Goal: Transaction & Acquisition: Book appointment/travel/reservation

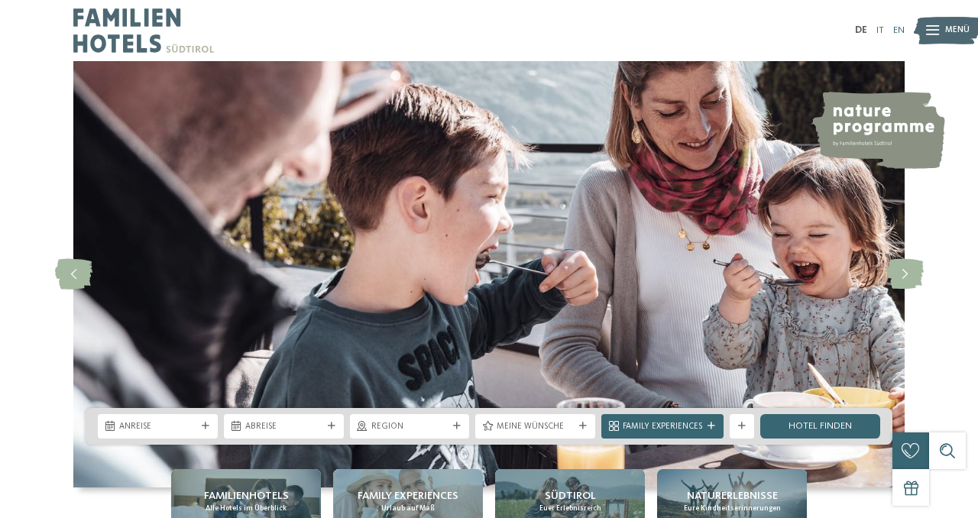
click at [901, 28] on link "EN" at bounding box center [898, 30] width 11 height 10
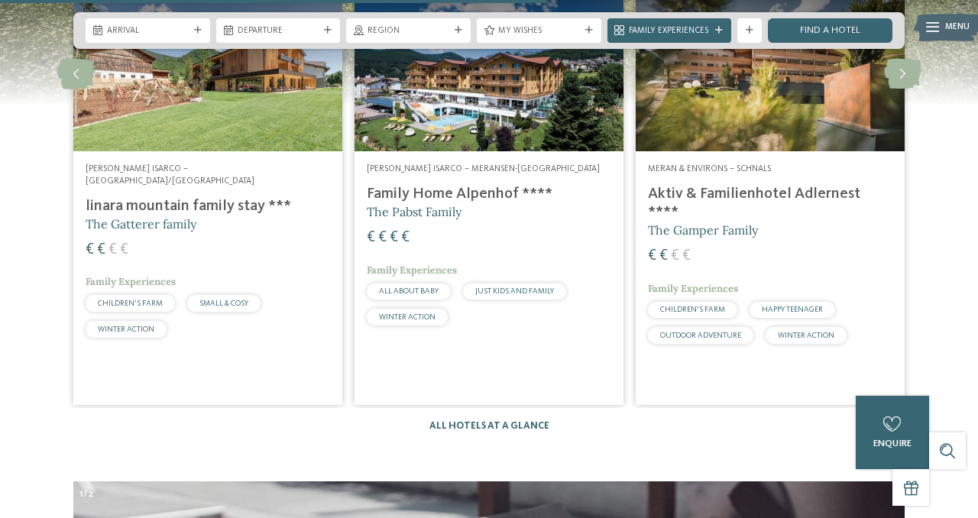
scroll to position [3228, 0]
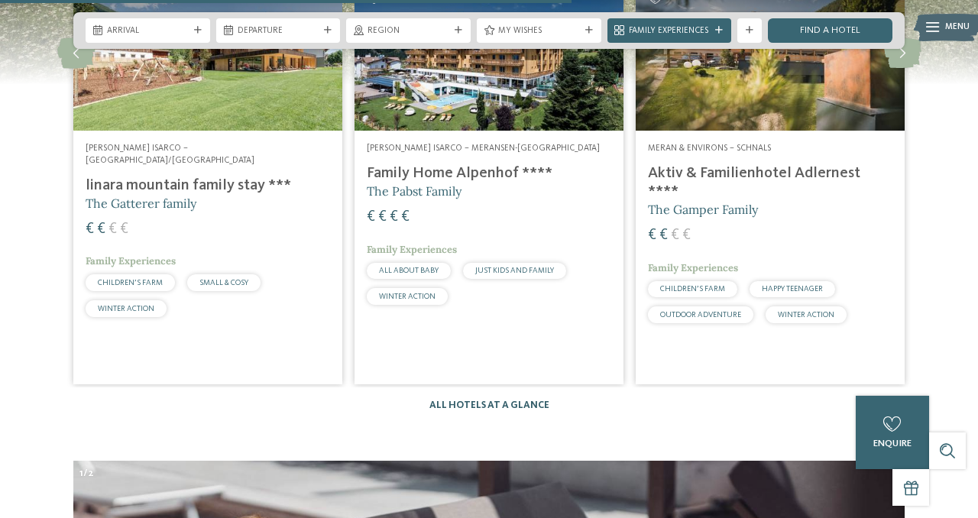
click at [528, 400] on link "All hotels at a glance" at bounding box center [489, 405] width 120 height 10
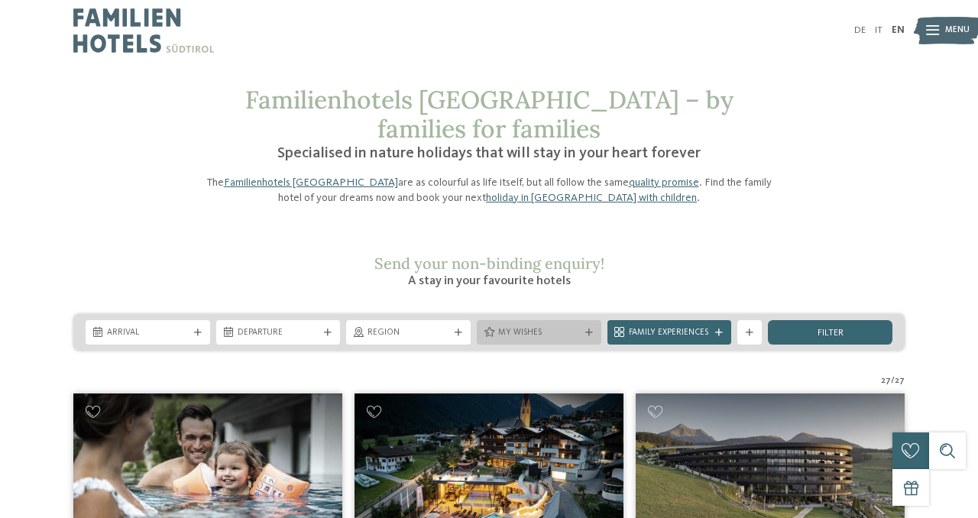
click at [499, 327] on span "My wishes" at bounding box center [539, 333] width 82 height 12
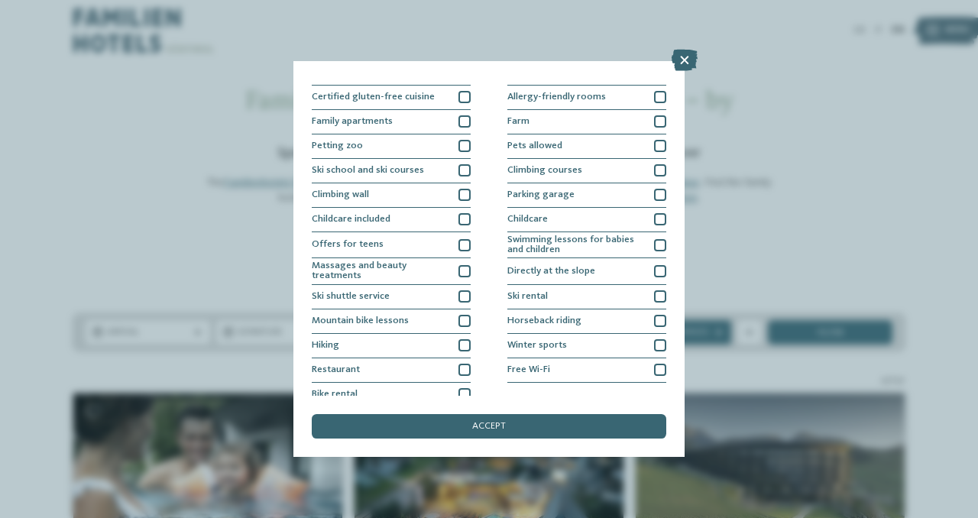
scroll to position [121, 0]
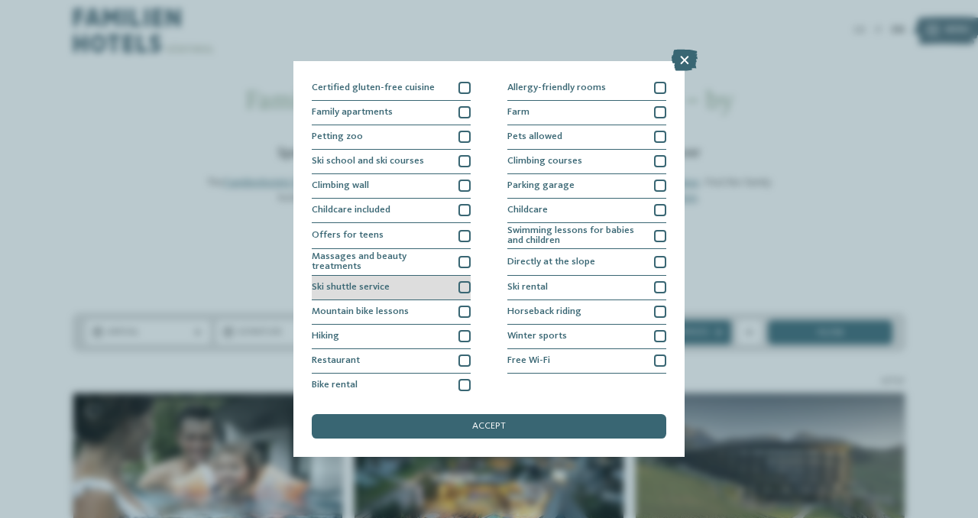
click at [457, 284] on div "Ski shuttle service" at bounding box center [391, 288] width 159 height 24
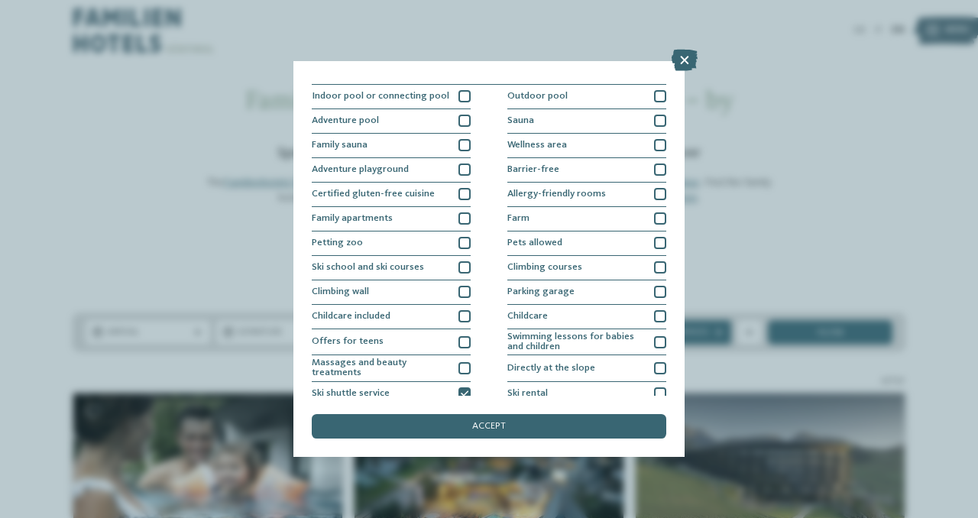
scroll to position [0, 0]
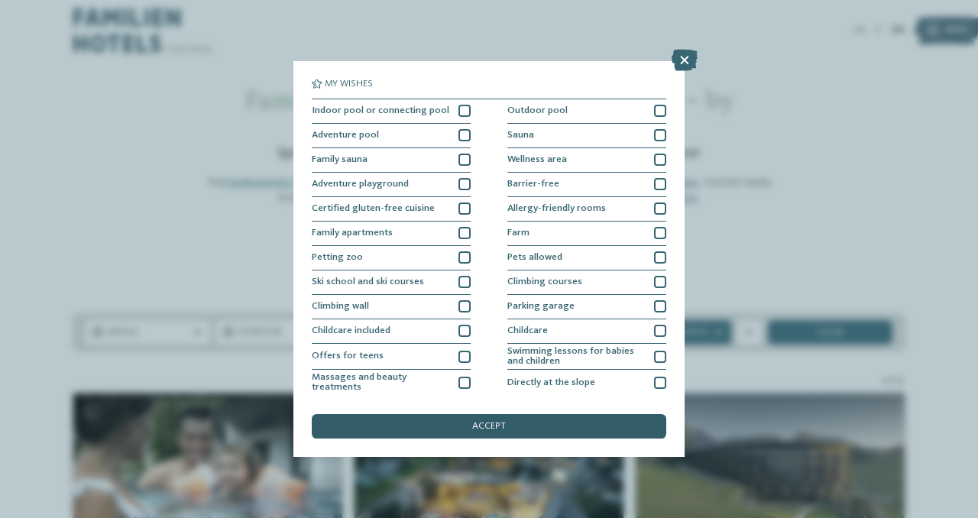
click at [494, 425] on span "accept" at bounding box center [489, 427] width 34 height 10
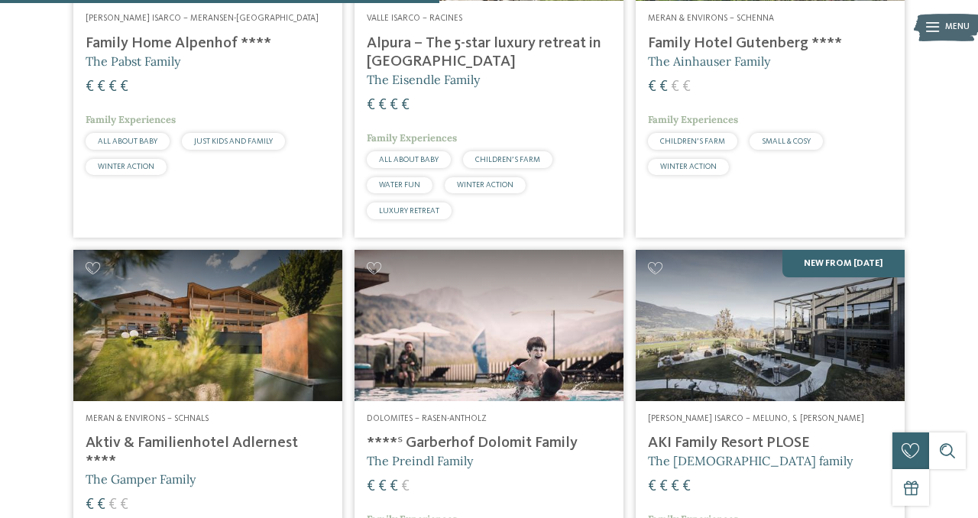
scroll to position [1000, 0]
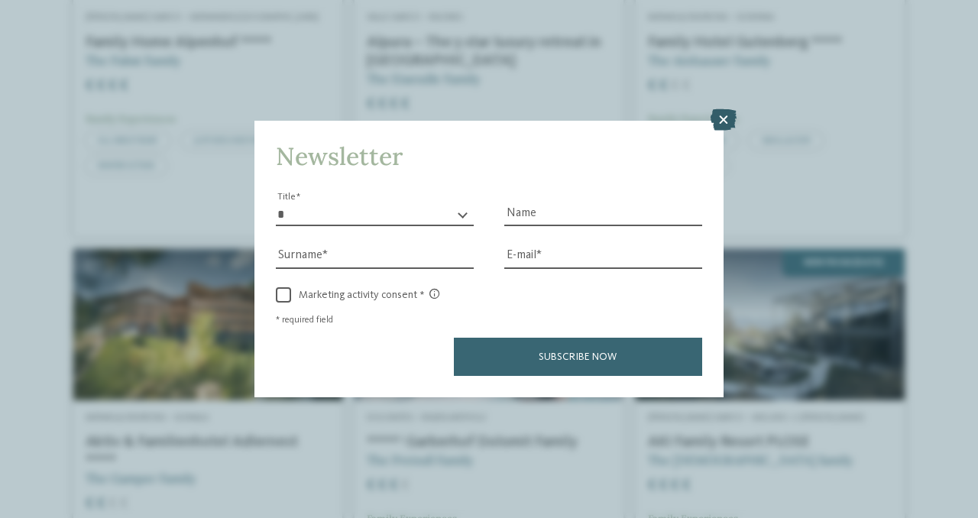
click at [728, 114] on icon at bounding box center [723, 119] width 26 height 21
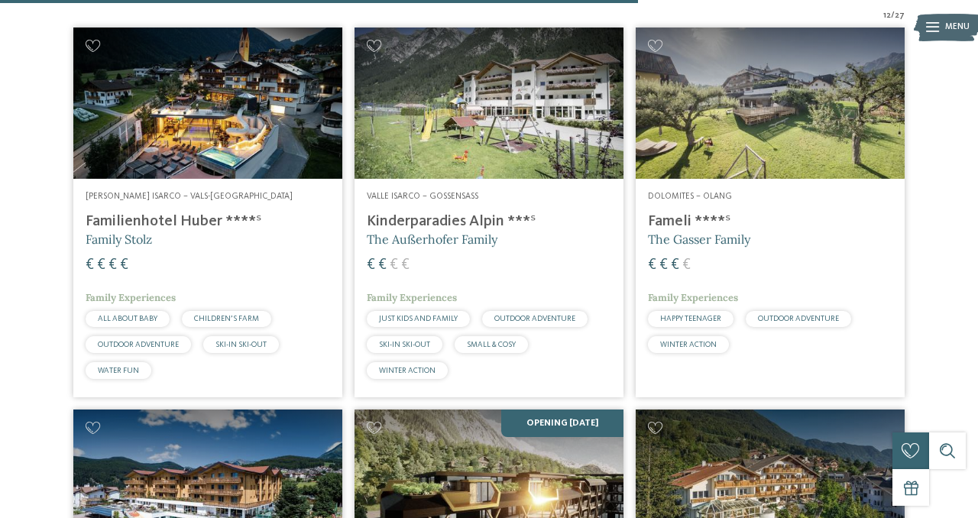
scroll to position [0, 0]
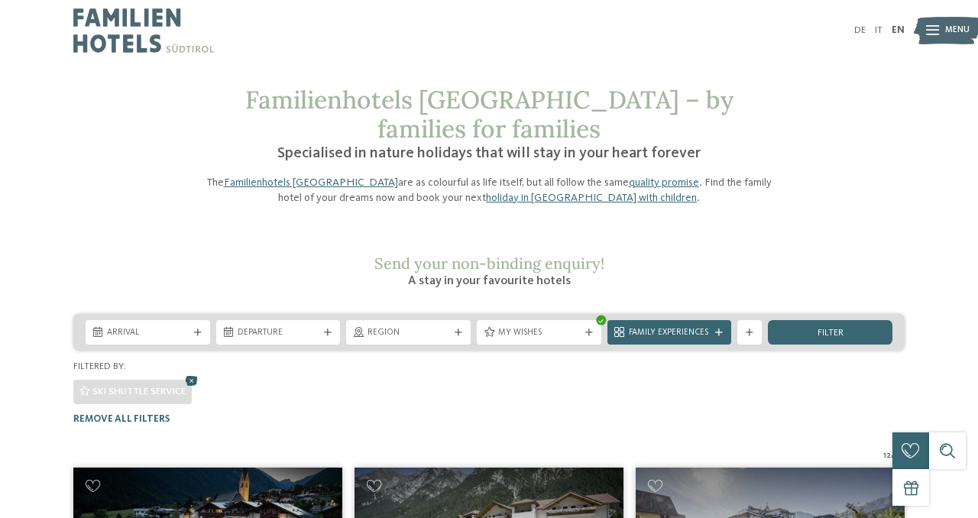
click at [191, 373] on icon at bounding box center [192, 381] width 18 height 16
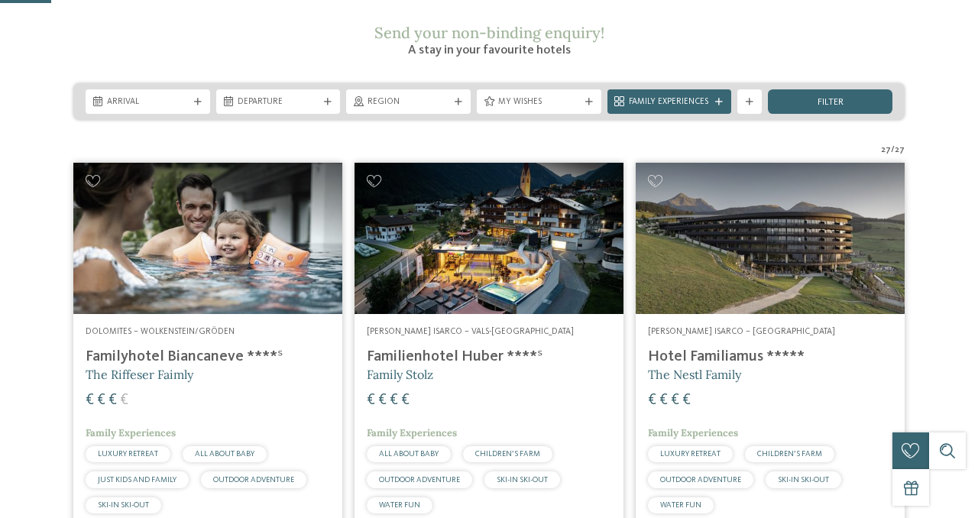
scroll to position [274, 0]
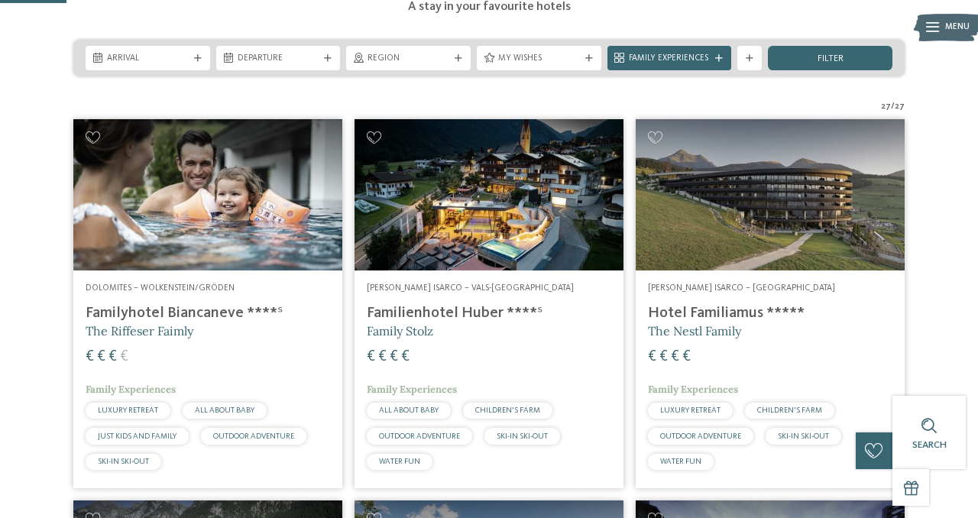
click at [152, 225] on img at bounding box center [207, 194] width 269 height 151
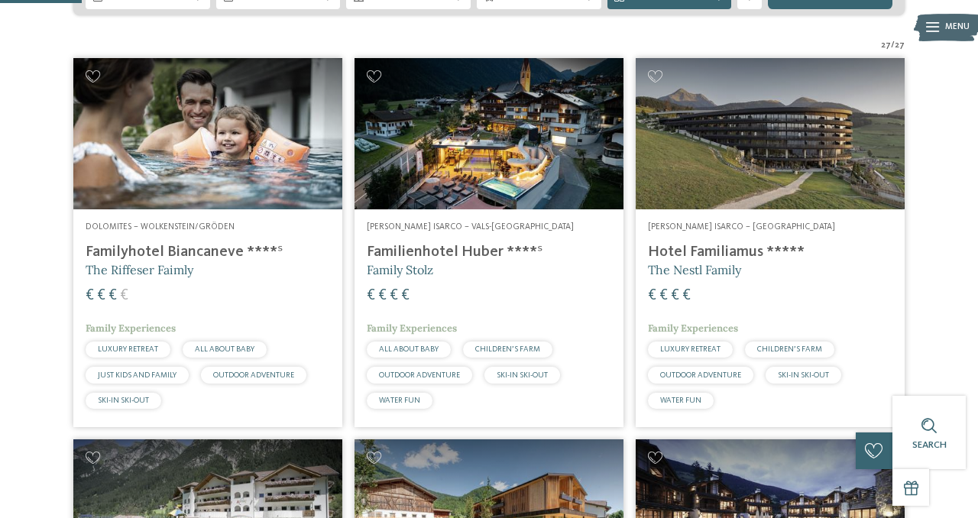
scroll to position [329, 0]
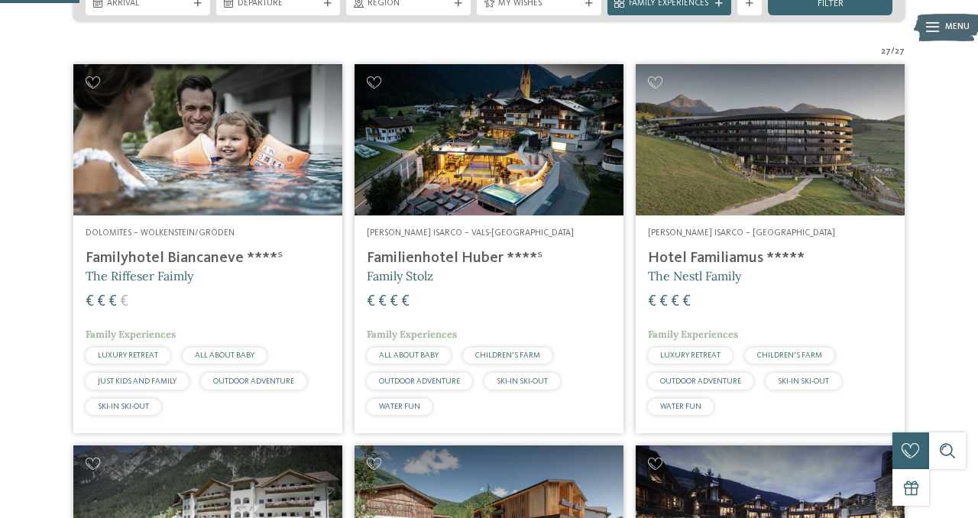
click at [498, 160] on img at bounding box center [488, 139] width 269 height 151
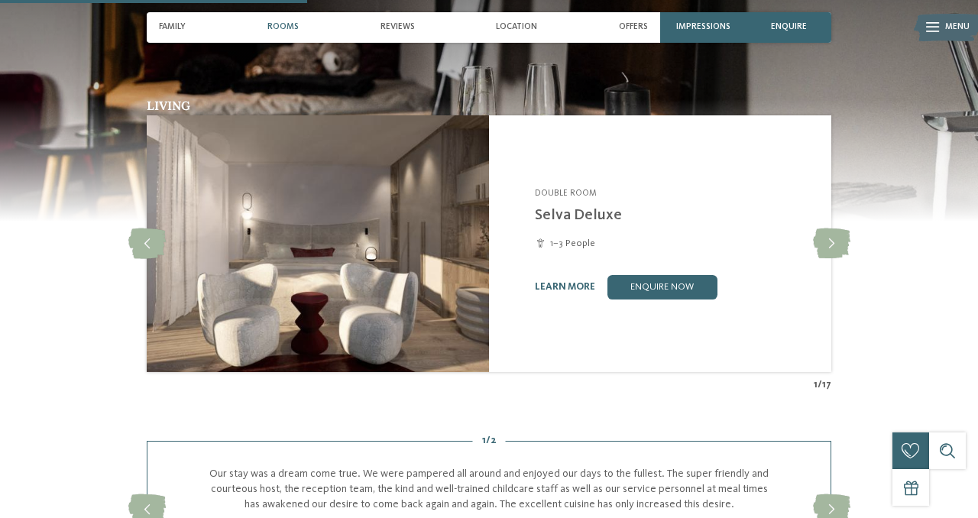
scroll to position [1104, 0]
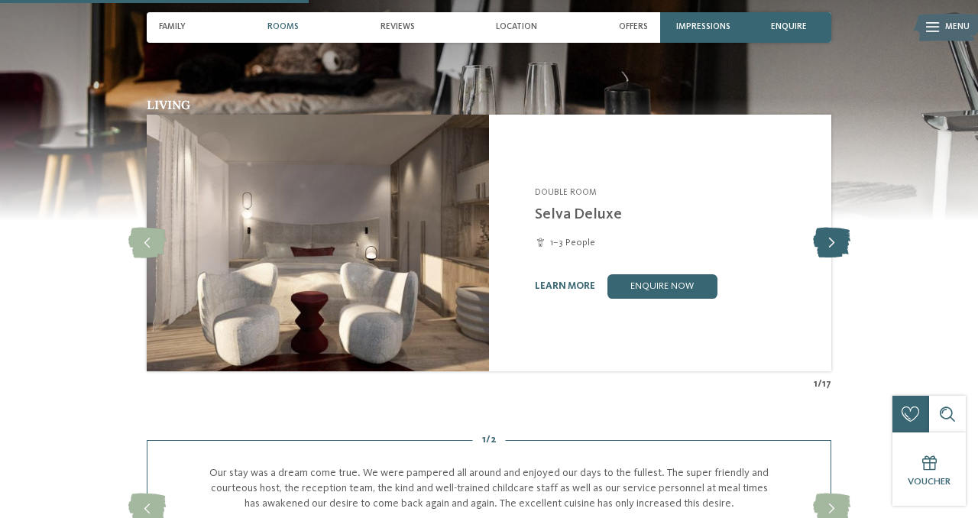
click at [836, 245] on icon at bounding box center [831, 243] width 37 height 31
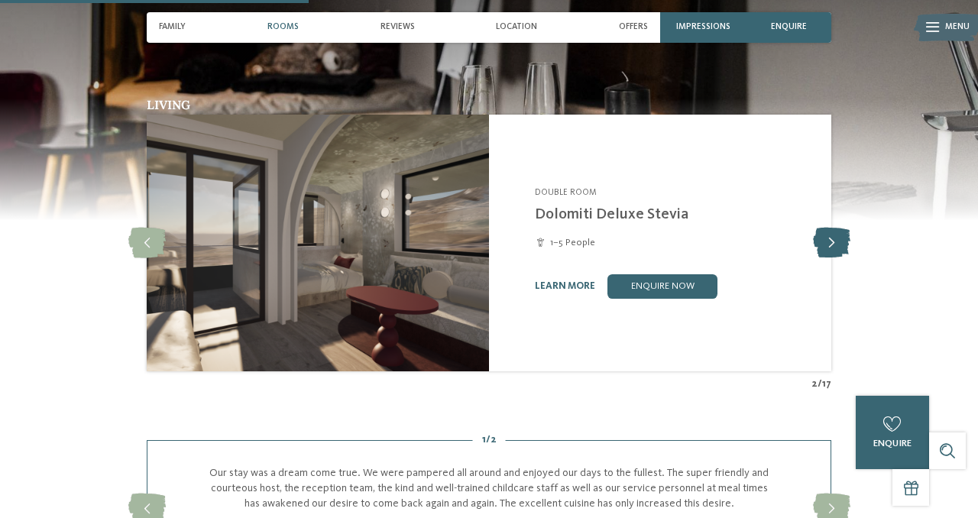
click at [836, 245] on icon at bounding box center [831, 243] width 37 height 31
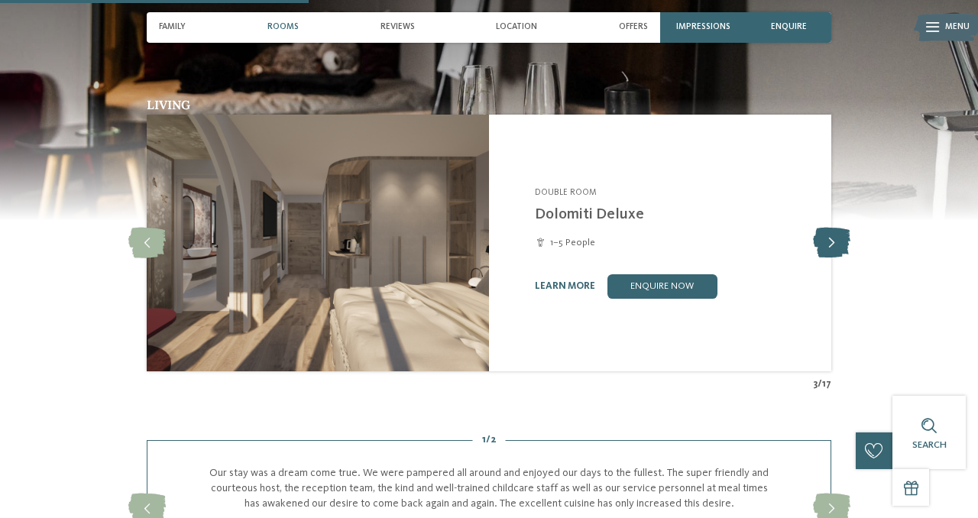
click at [827, 246] on icon at bounding box center [831, 243] width 37 height 31
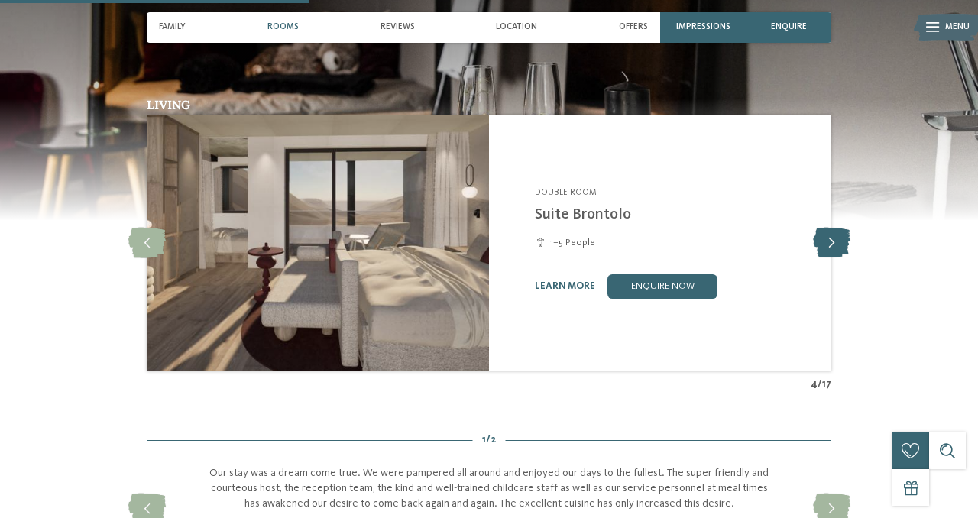
click at [827, 246] on icon at bounding box center [831, 243] width 37 height 31
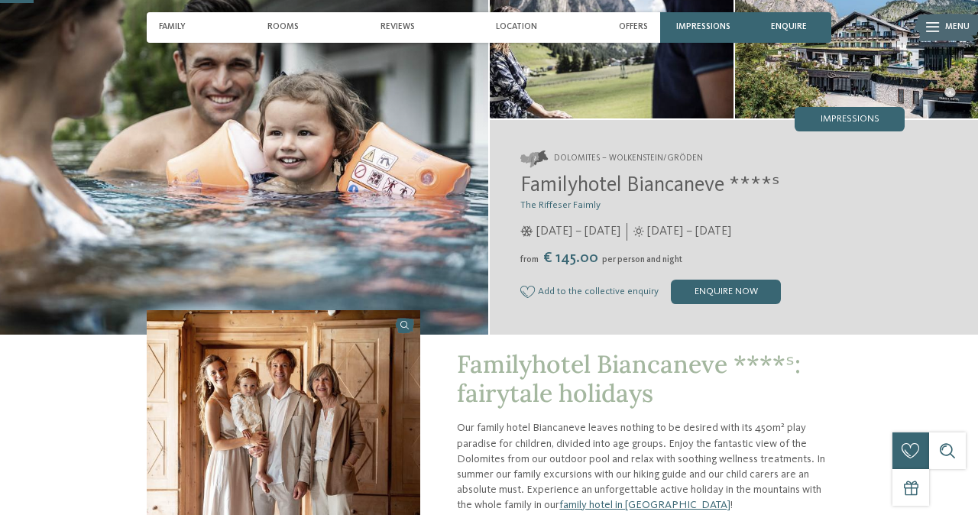
scroll to position [128, 0]
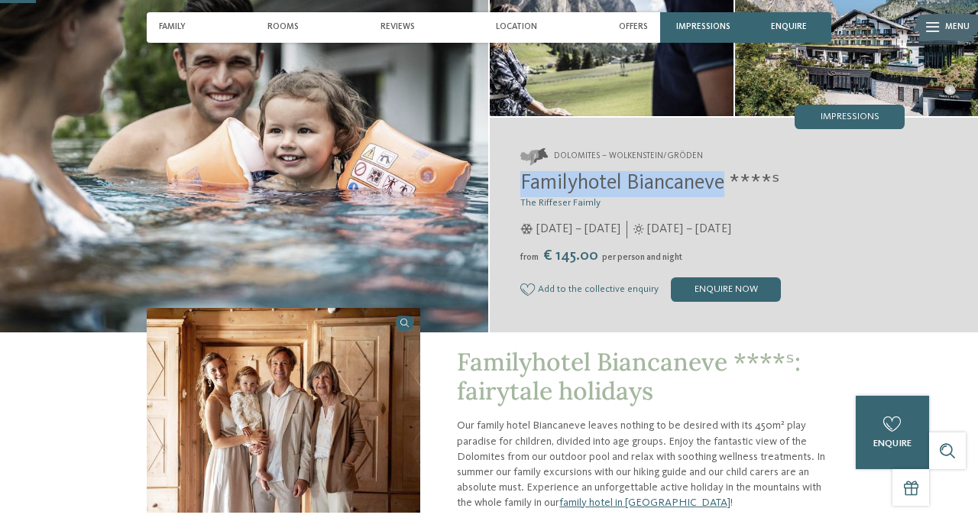
drag, startPoint x: 519, startPoint y: 187, endPoint x: 729, endPoint y: 188, distance: 210.0
click at [729, 188] on div "Dolomites – Wolkenstein/Gröden Familyhotel Biancaneve ****ˢ The Riffeser Faimly…" at bounding box center [734, 225] width 488 height 215
copy span "Familyhotel Biancaneve"
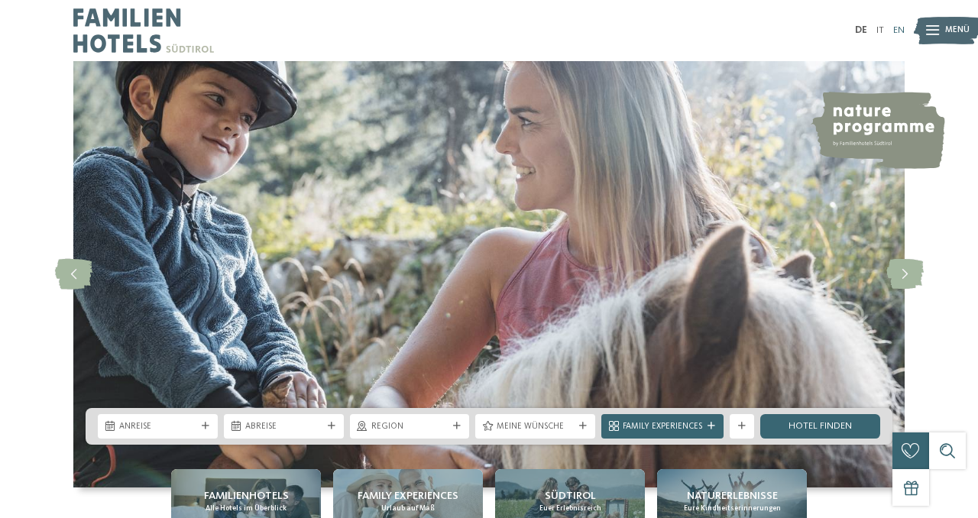
click at [903, 30] on link "EN" at bounding box center [898, 30] width 11 height 10
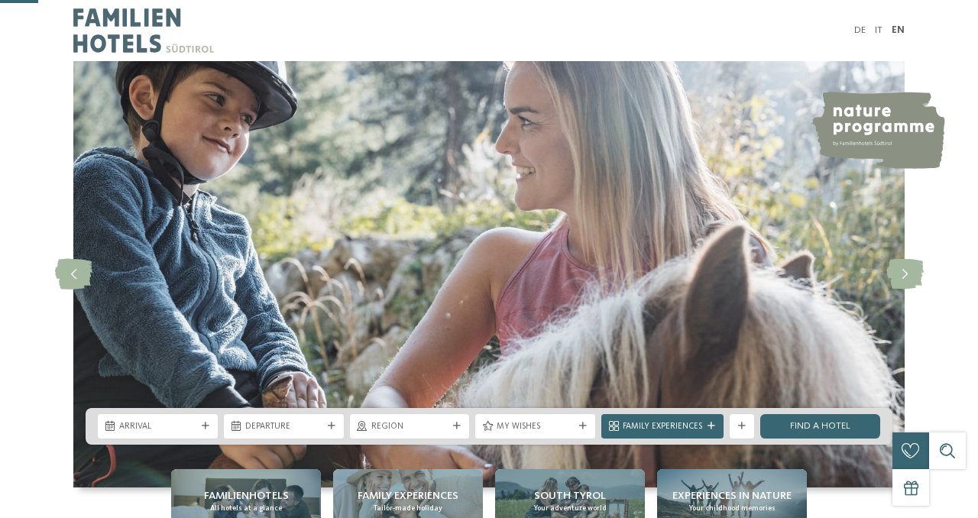
scroll to position [241, 0]
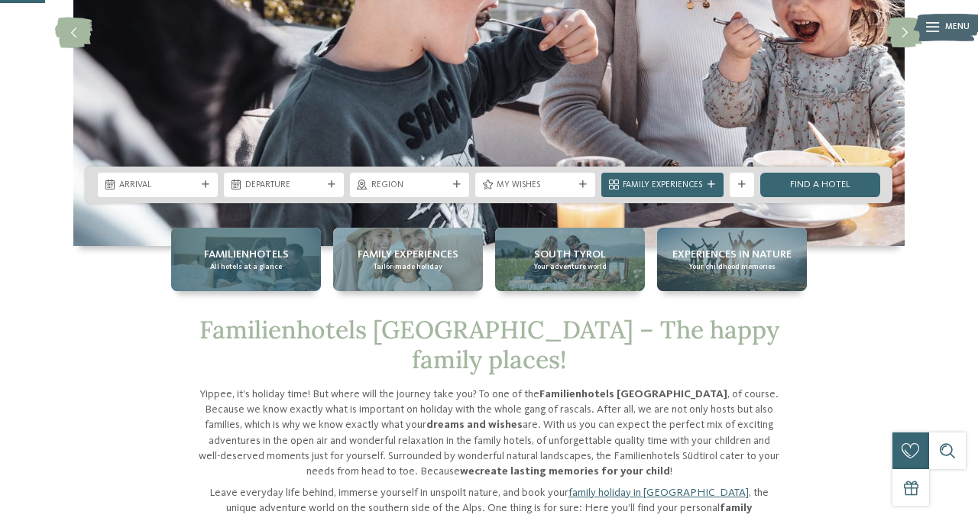
click at [254, 272] on div "Familienhotels All hotels at a glance" at bounding box center [246, 259] width 150 height 63
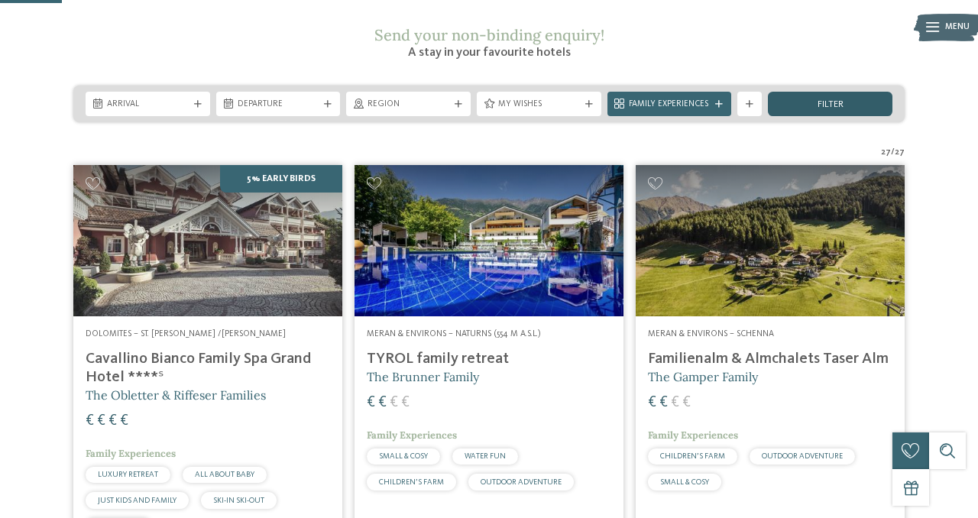
scroll to position [277, 0]
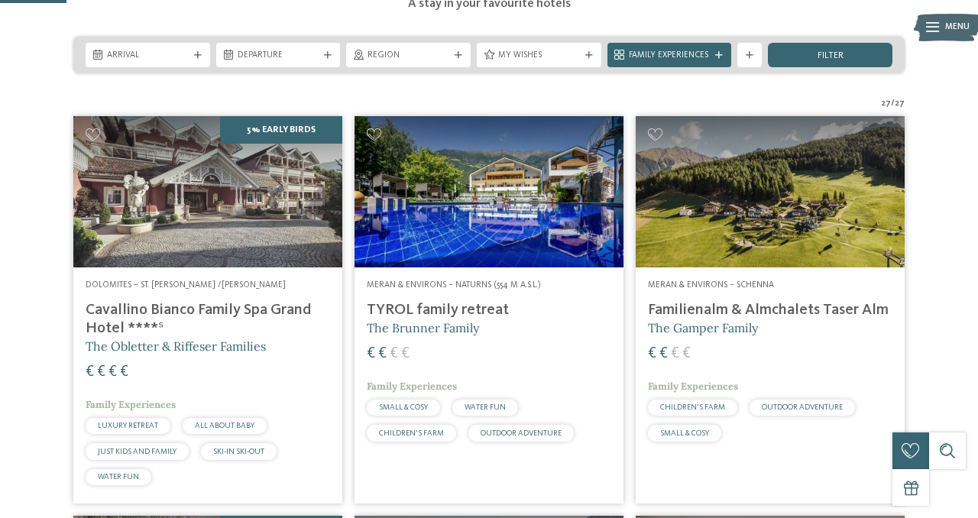
click at [263, 301] on h4 "Cavallino Bianco Family Spa Grand Hotel ****ˢ" at bounding box center [208, 319] width 244 height 37
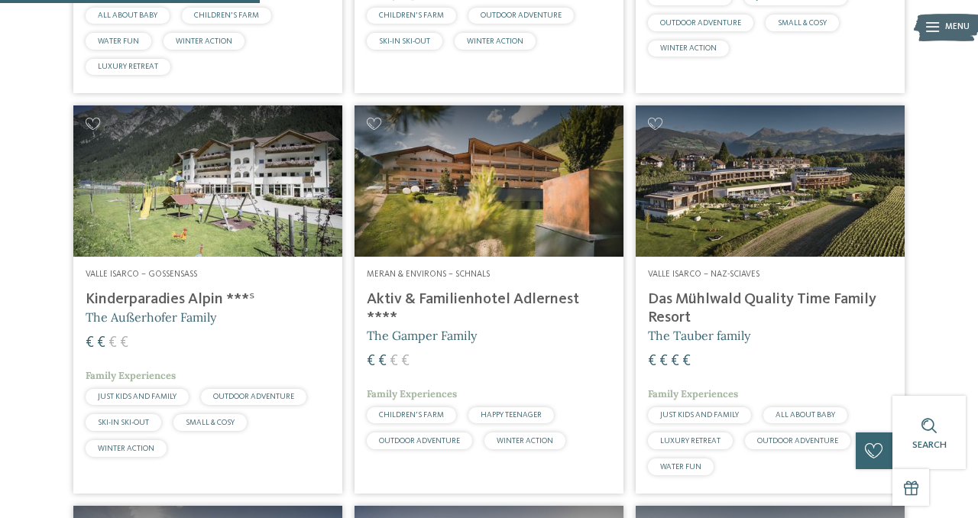
scroll to position [1104, 0]
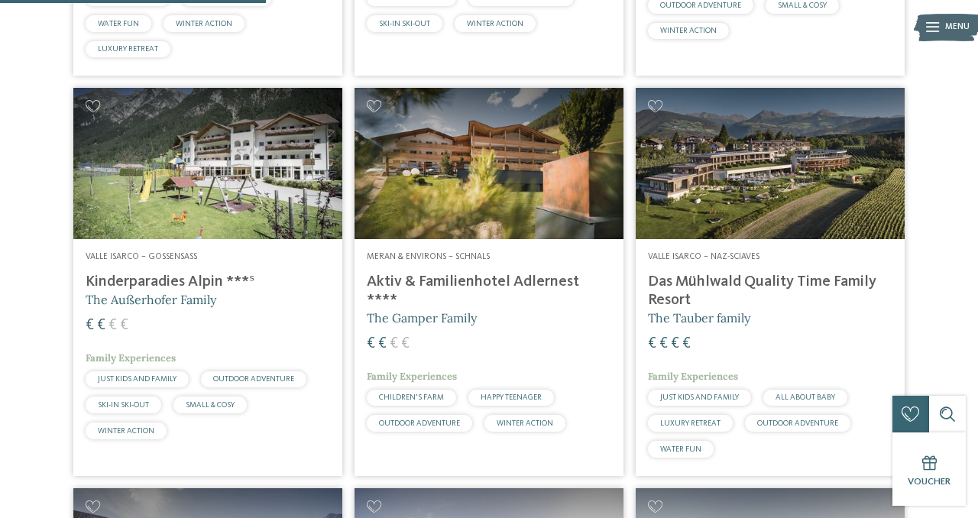
click at [788, 170] on img at bounding box center [769, 163] width 269 height 151
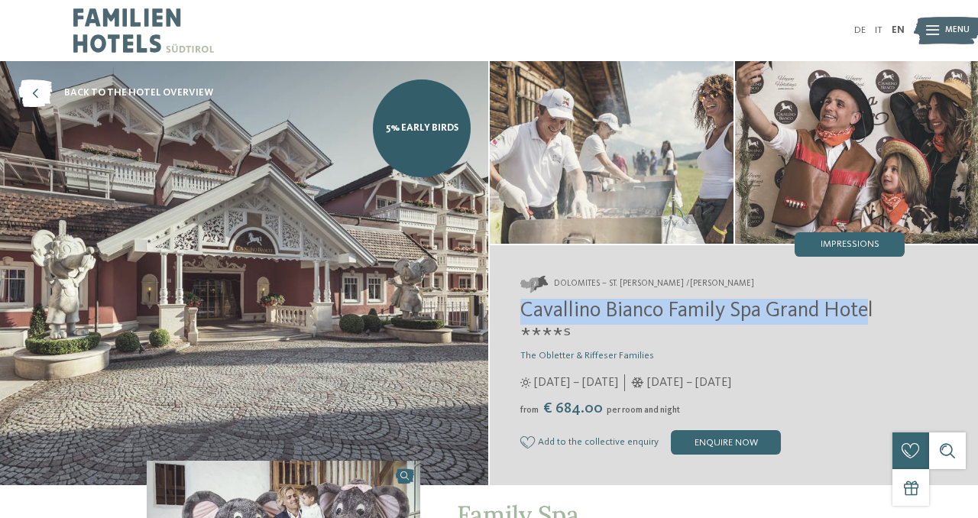
drag, startPoint x: 522, startPoint y: 314, endPoint x: 871, endPoint y: 308, distance: 349.1
click at [871, 308] on span "Cavallino Bianco Family Spa Grand Hotel ****ˢ" at bounding box center [696, 323] width 353 height 47
copy span "Cavallino Bianco Family Spa Grand Hotel"
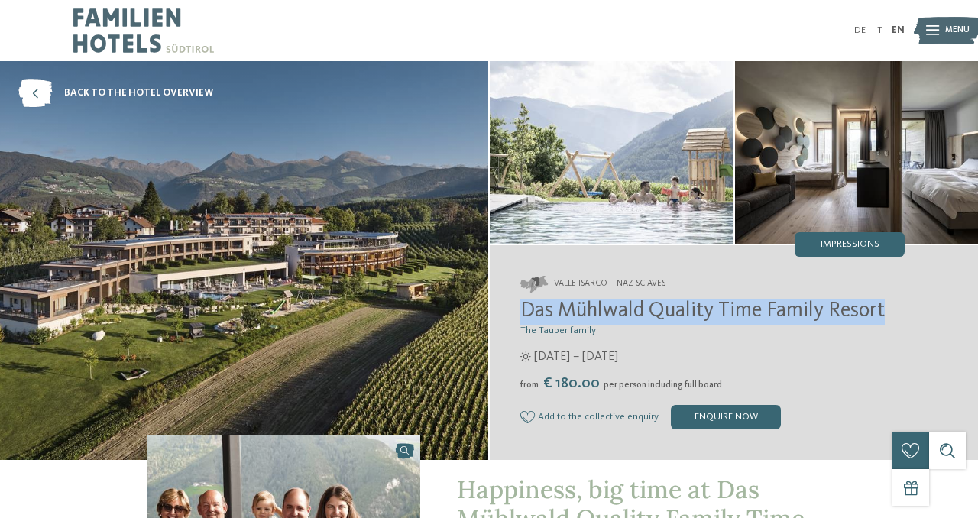
drag, startPoint x: 519, startPoint y: 308, endPoint x: 894, endPoint y: 314, distance: 374.3
click at [894, 314] on h2 "Das Mühlwald Quality Time Family Resort" at bounding box center [712, 312] width 384 height 26
copy span "Das Mühlwald Quality Time Family Resort"
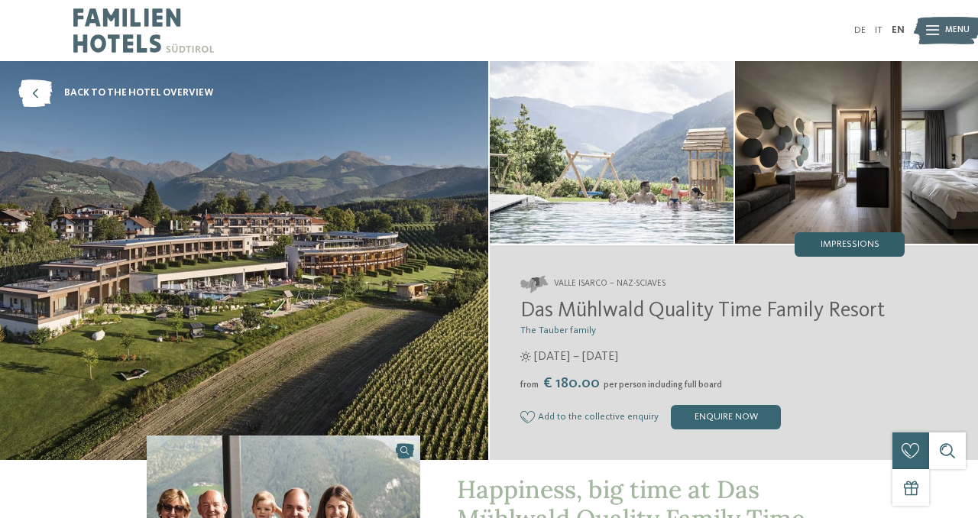
click at [845, 244] on span "Impressions" at bounding box center [849, 245] width 59 height 10
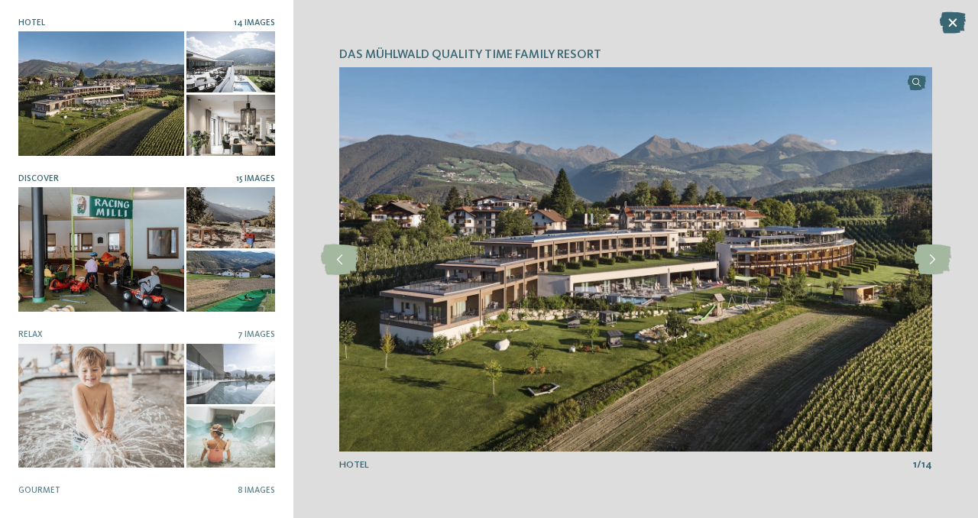
click at [113, 281] on div at bounding box center [101, 249] width 166 height 124
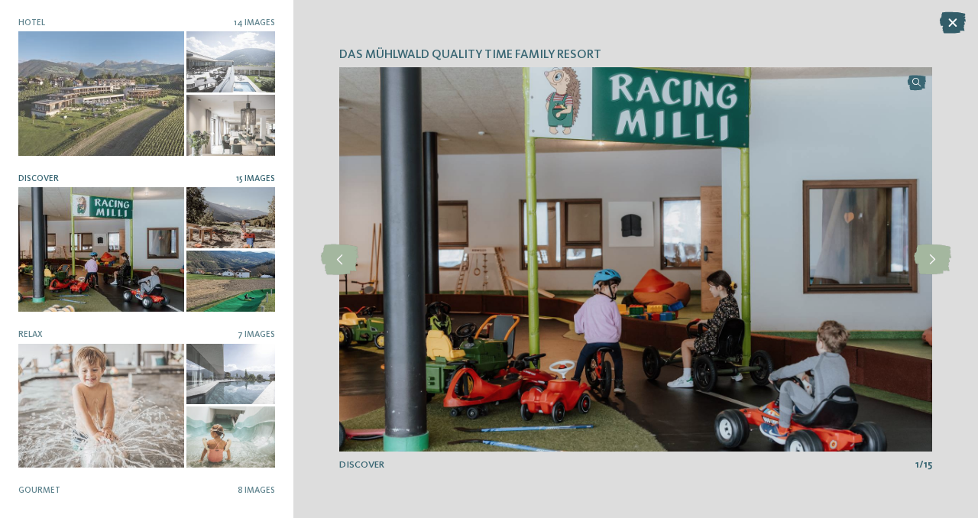
click at [952, 21] on icon at bounding box center [952, 22] width 26 height 21
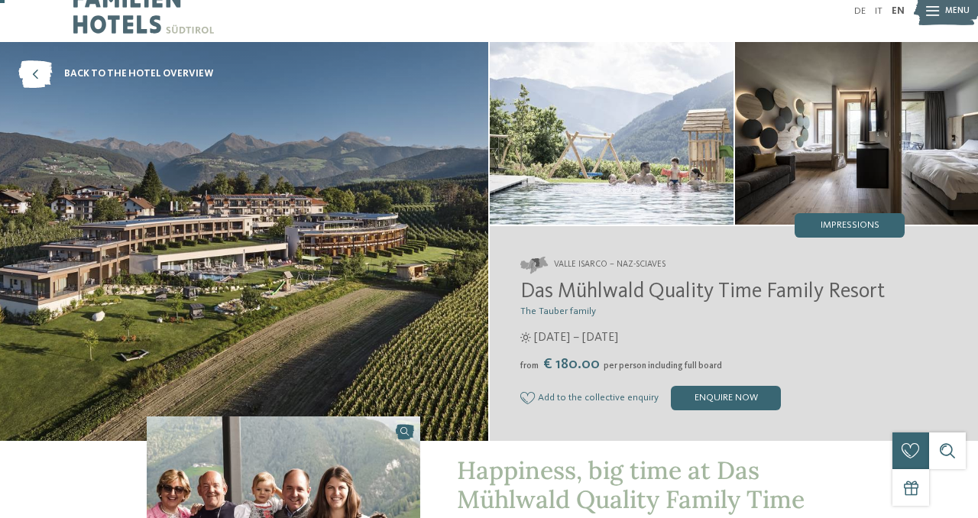
scroll to position [18, 0]
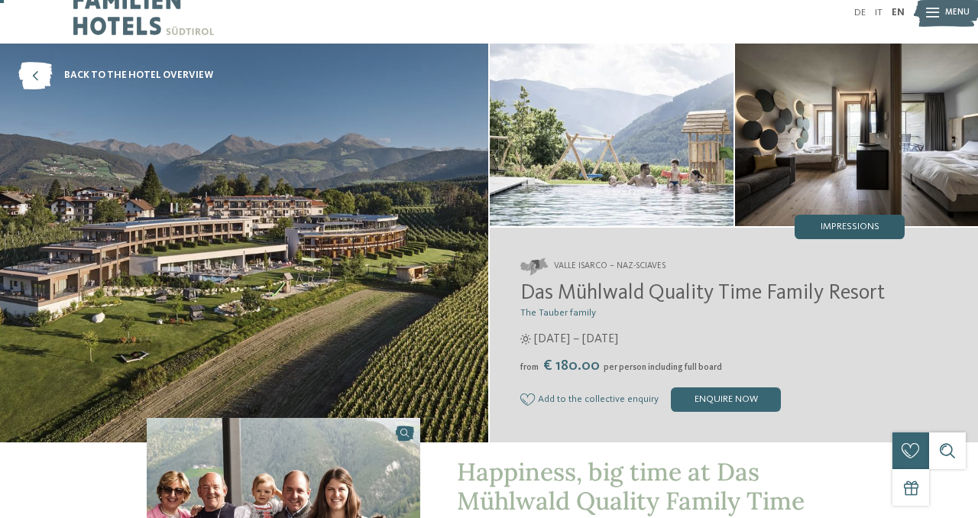
click at [862, 226] on span "Impressions" at bounding box center [849, 227] width 59 height 10
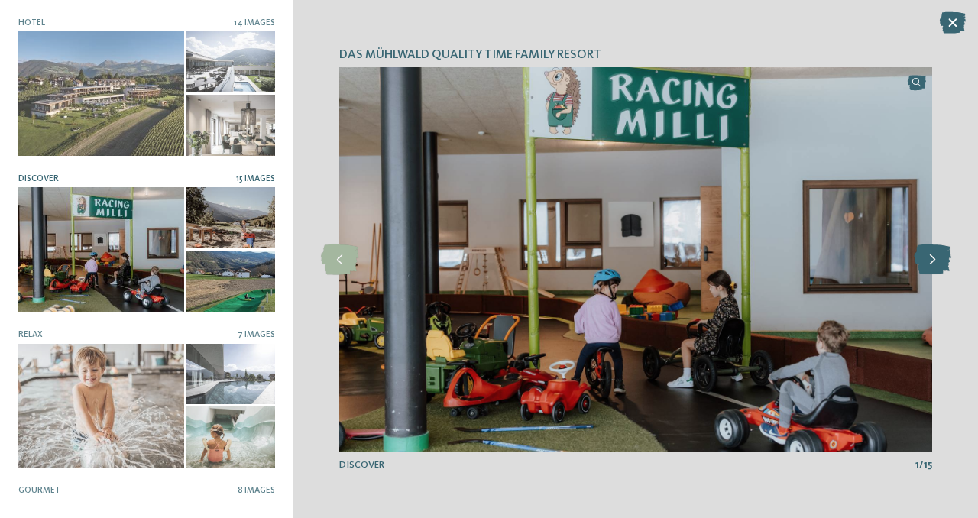
click at [931, 263] on icon at bounding box center [931, 259] width 37 height 31
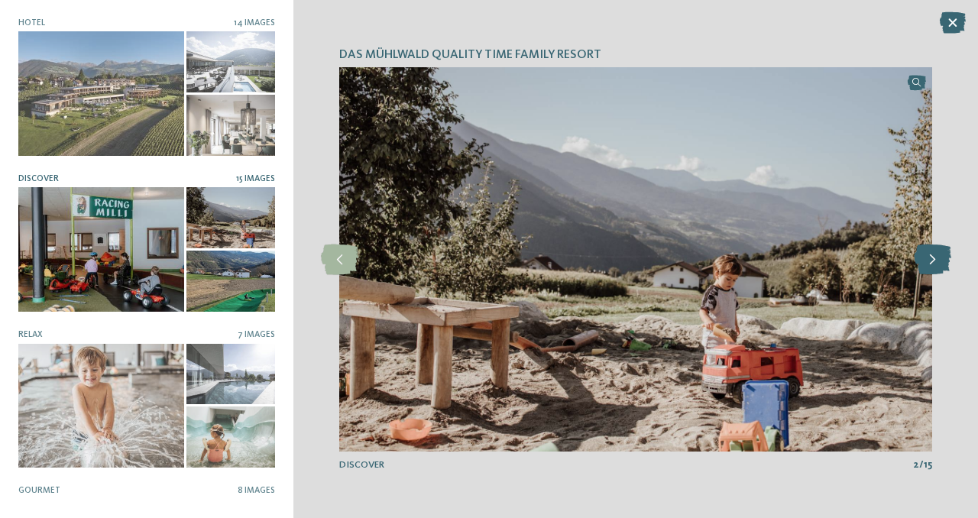
click at [931, 263] on icon at bounding box center [931, 259] width 37 height 31
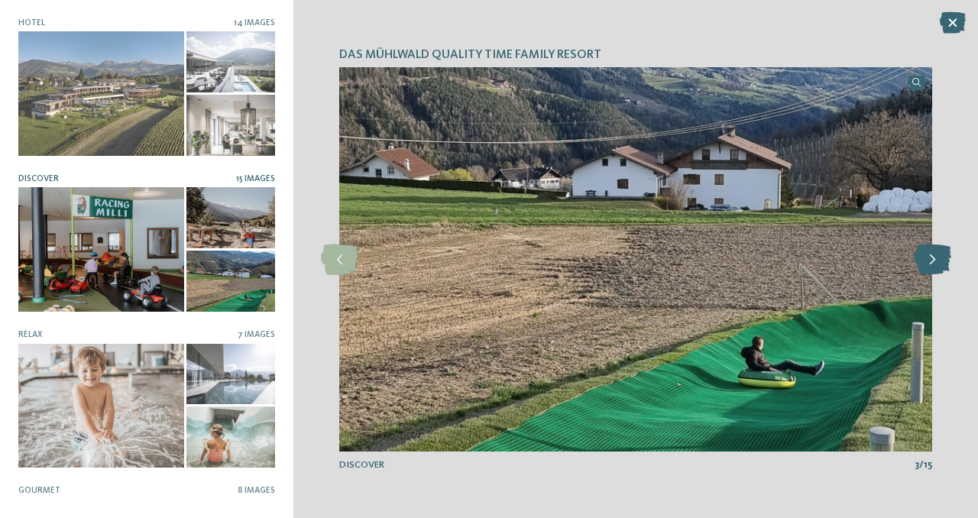
click at [931, 263] on icon at bounding box center [931, 259] width 37 height 31
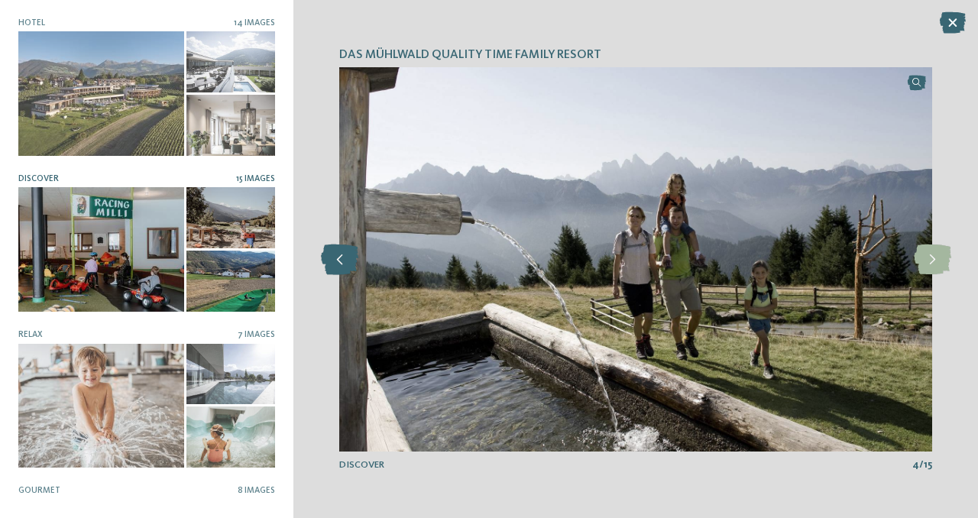
click at [351, 254] on icon at bounding box center [339, 259] width 37 height 31
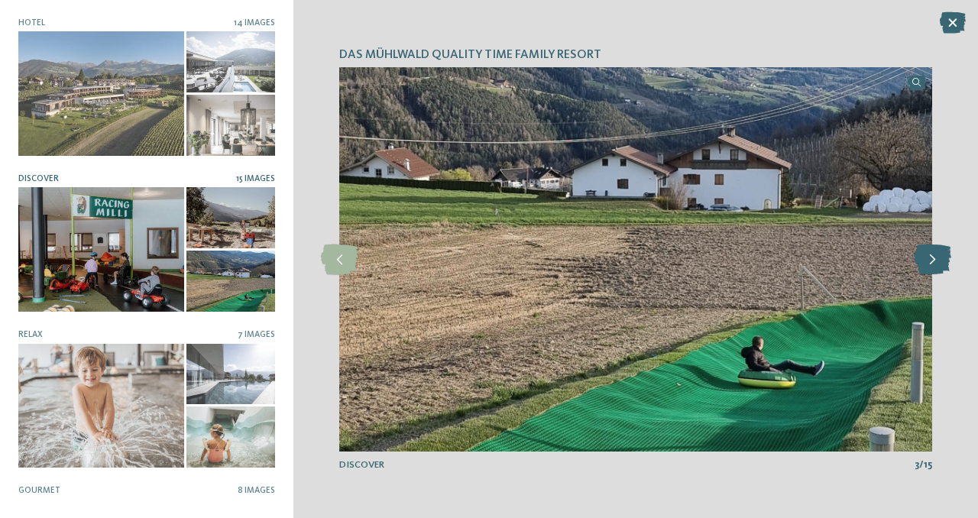
click at [927, 263] on icon at bounding box center [931, 259] width 37 height 31
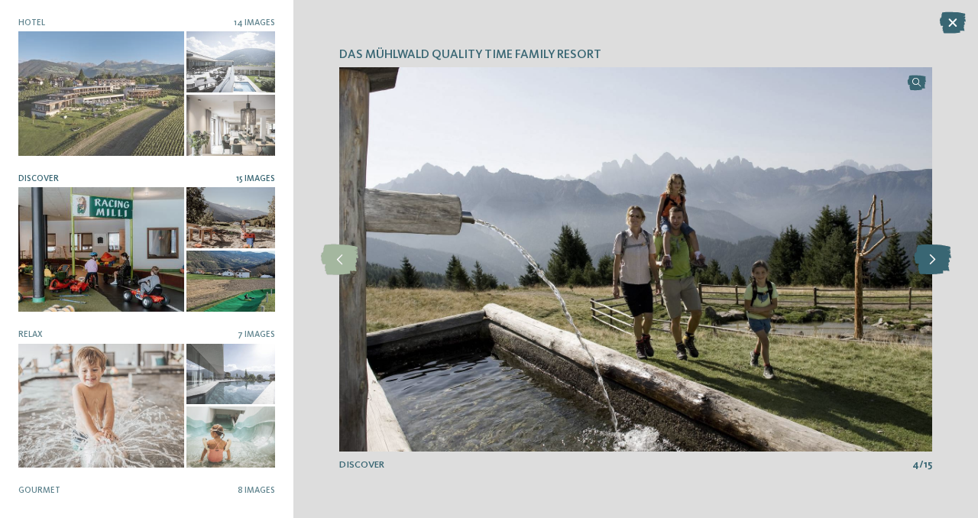
click at [927, 263] on icon at bounding box center [931, 259] width 37 height 31
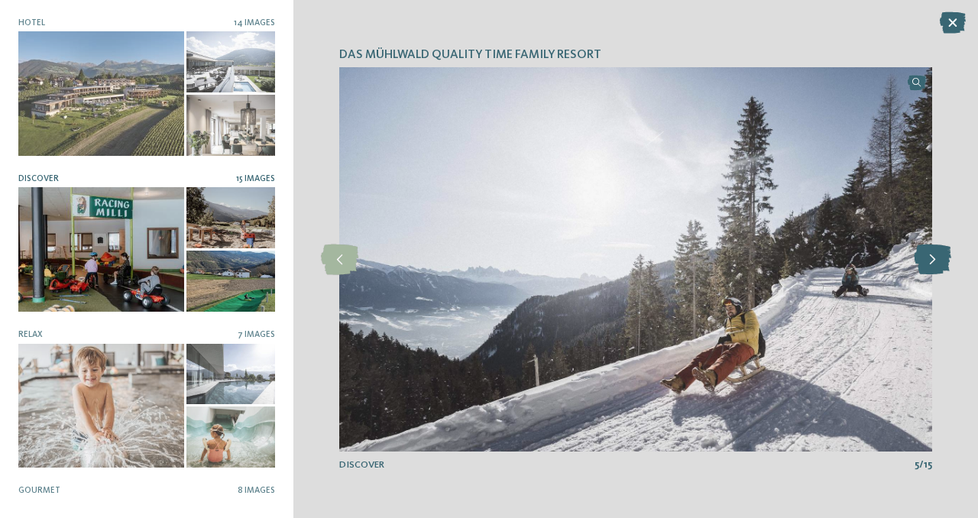
click at [927, 263] on icon at bounding box center [931, 259] width 37 height 31
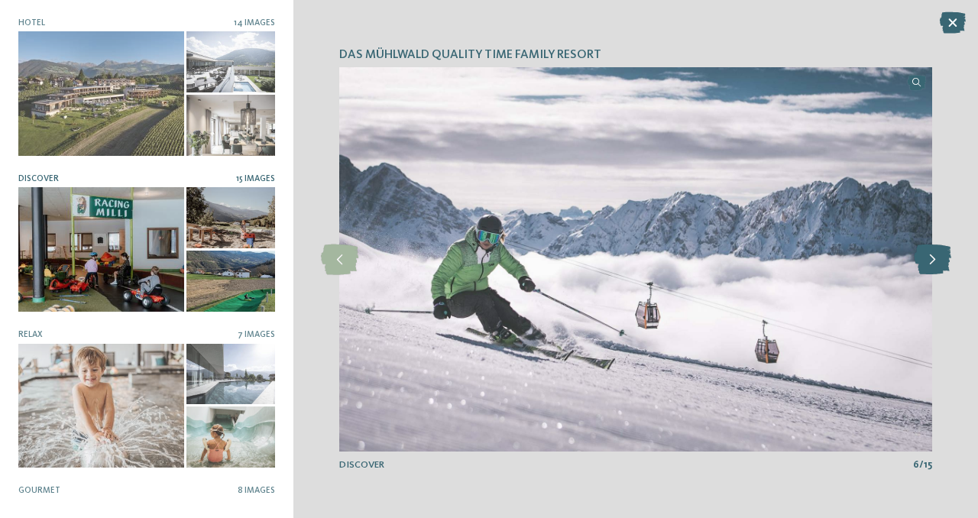
click at [927, 263] on icon at bounding box center [931, 259] width 37 height 31
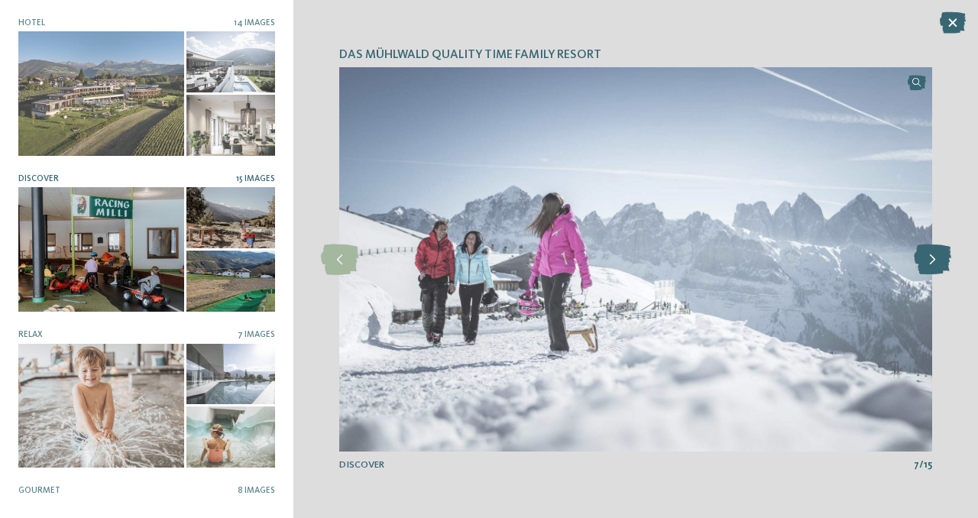
click at [927, 263] on icon at bounding box center [931, 259] width 37 height 31
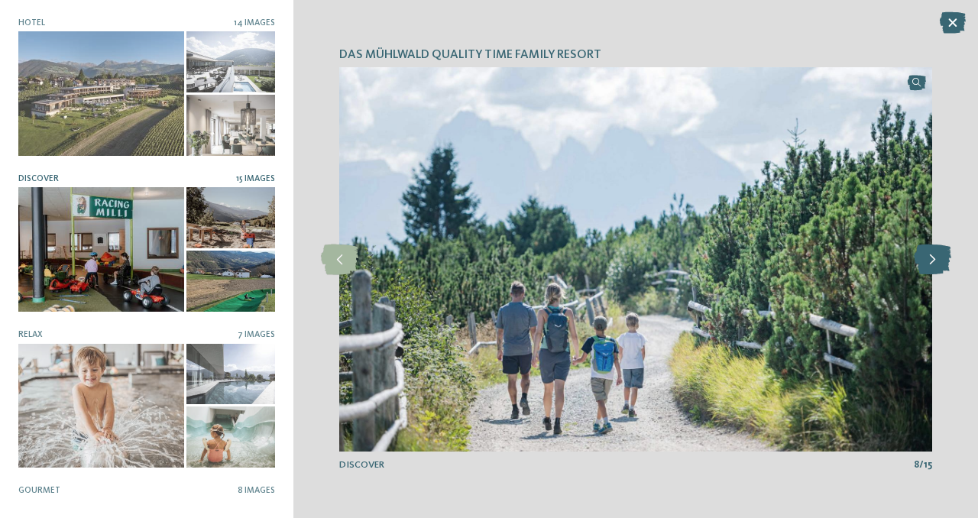
click at [927, 263] on icon at bounding box center [931, 259] width 37 height 31
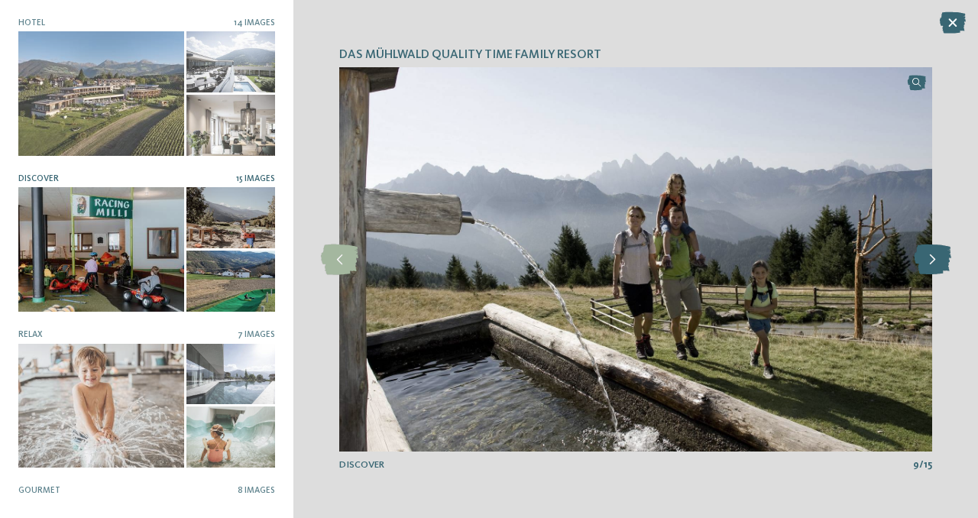
click at [927, 263] on icon at bounding box center [931, 259] width 37 height 31
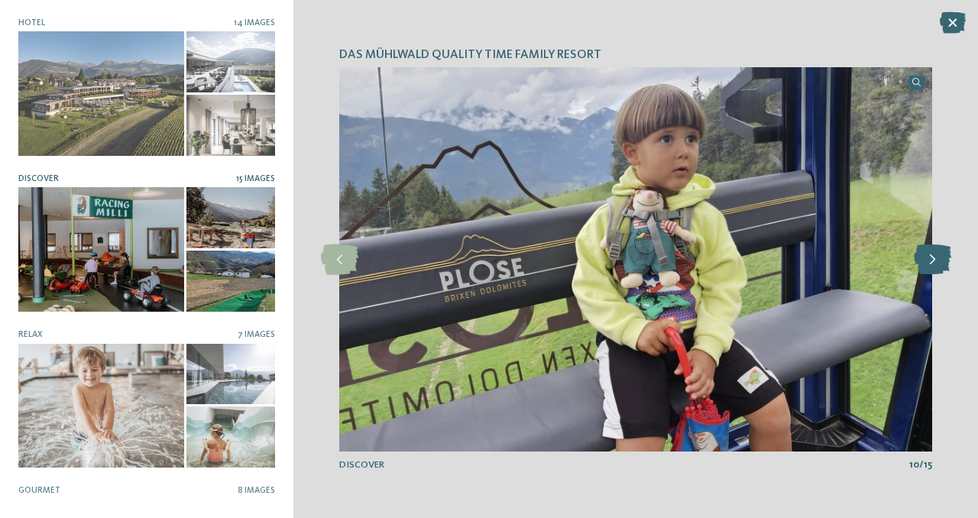
click at [927, 263] on icon at bounding box center [931, 259] width 37 height 31
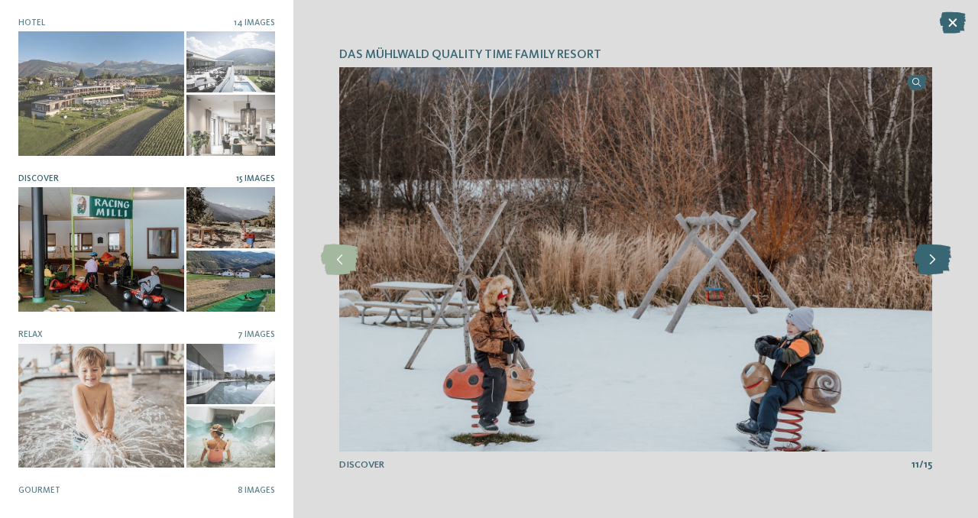
click at [927, 263] on icon at bounding box center [931, 259] width 37 height 31
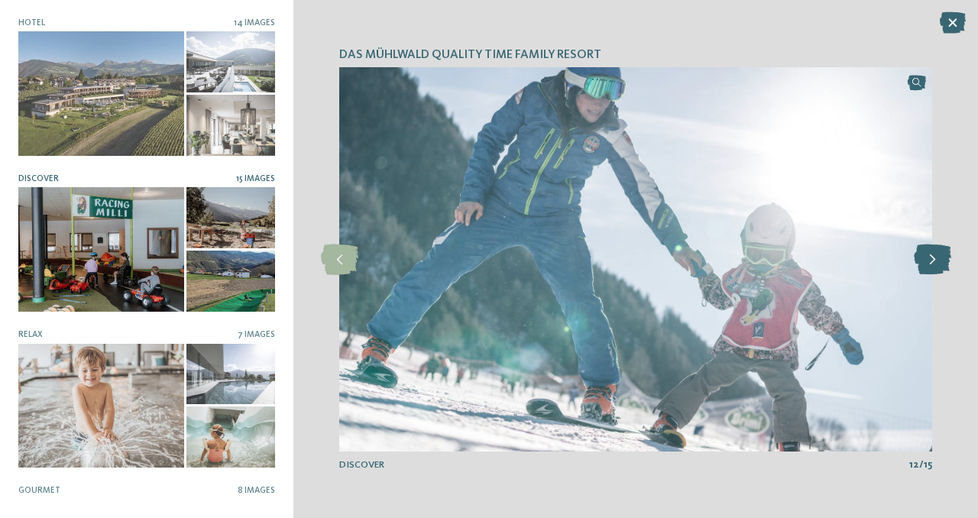
click at [927, 263] on icon at bounding box center [931, 259] width 37 height 31
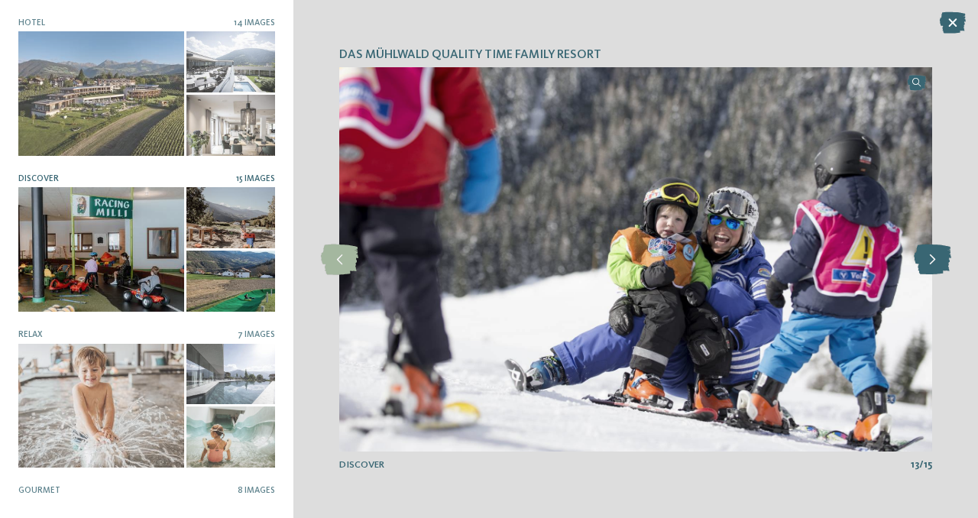
click at [927, 263] on icon at bounding box center [931, 259] width 37 height 31
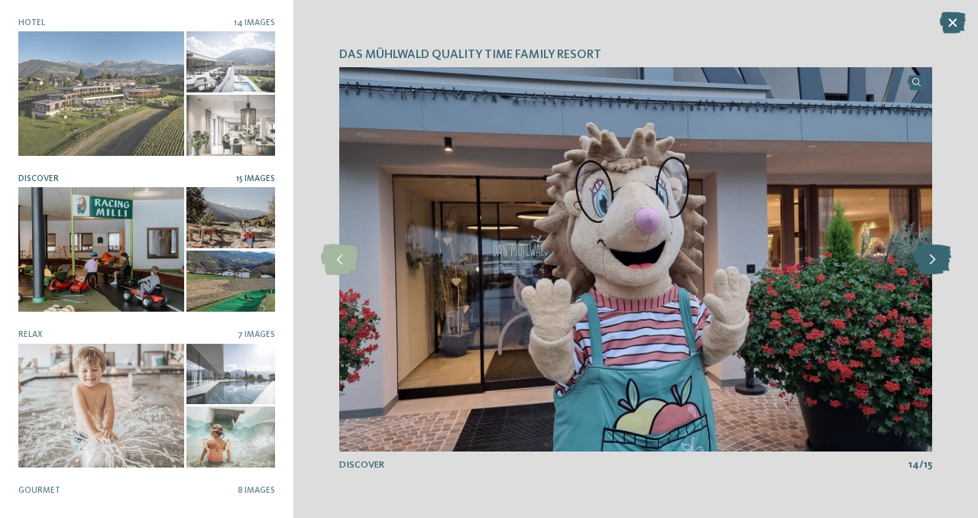
click at [927, 263] on icon at bounding box center [931, 259] width 37 height 31
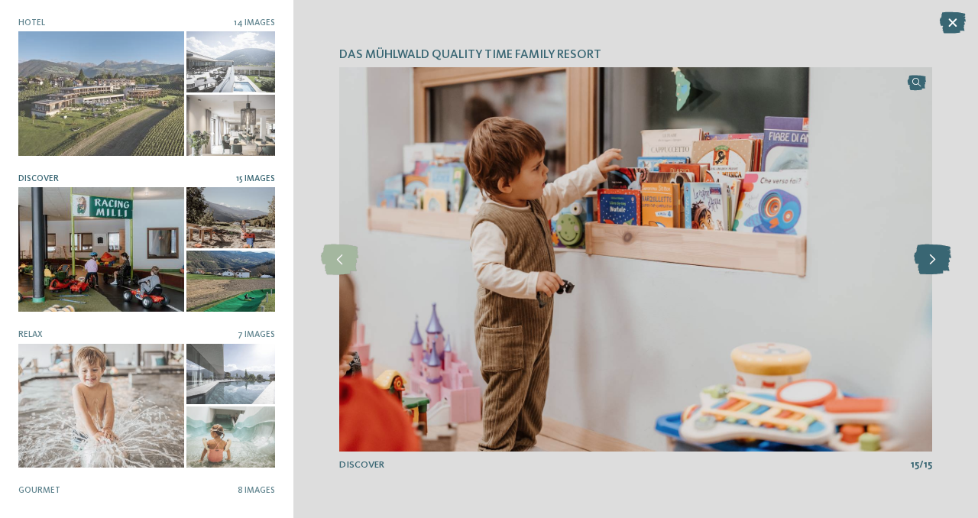
click at [927, 263] on icon at bounding box center [931, 259] width 37 height 31
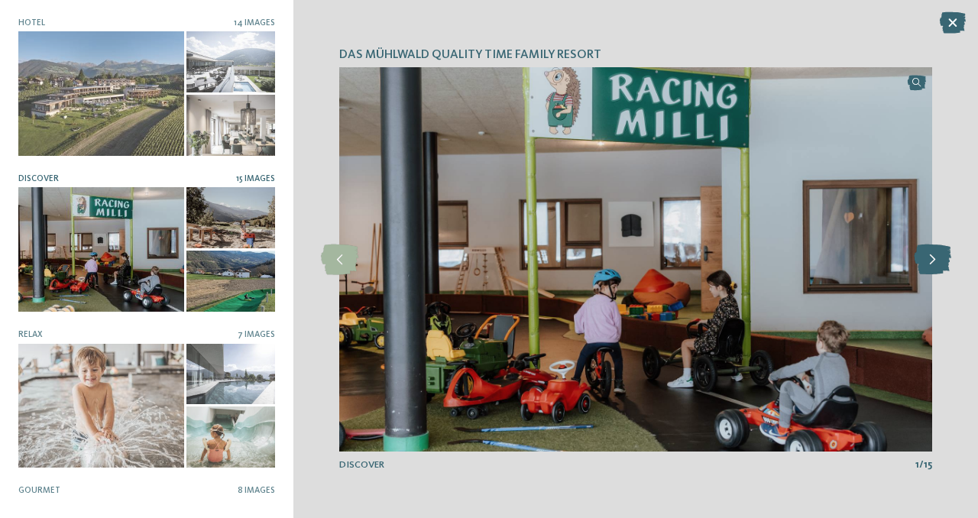
click at [927, 263] on icon at bounding box center [931, 259] width 37 height 31
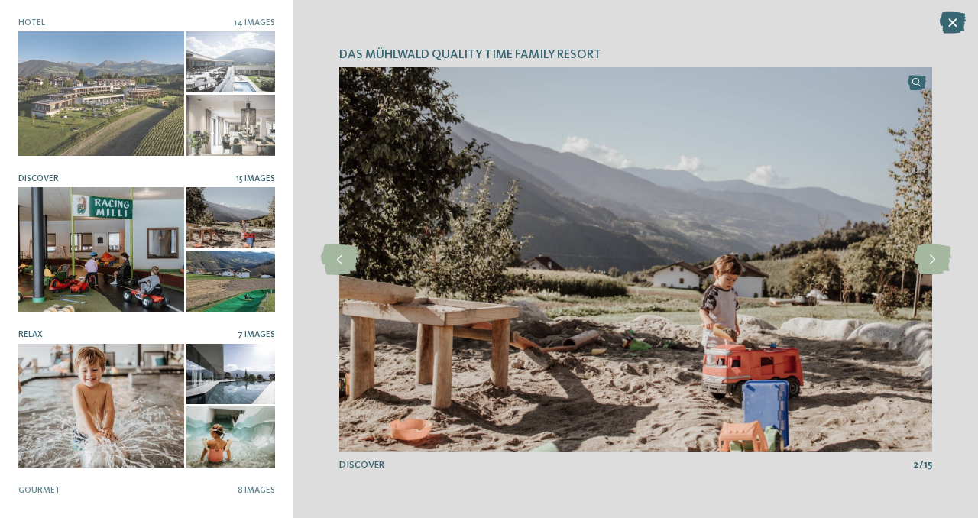
click at [152, 387] on div at bounding box center [101, 406] width 166 height 124
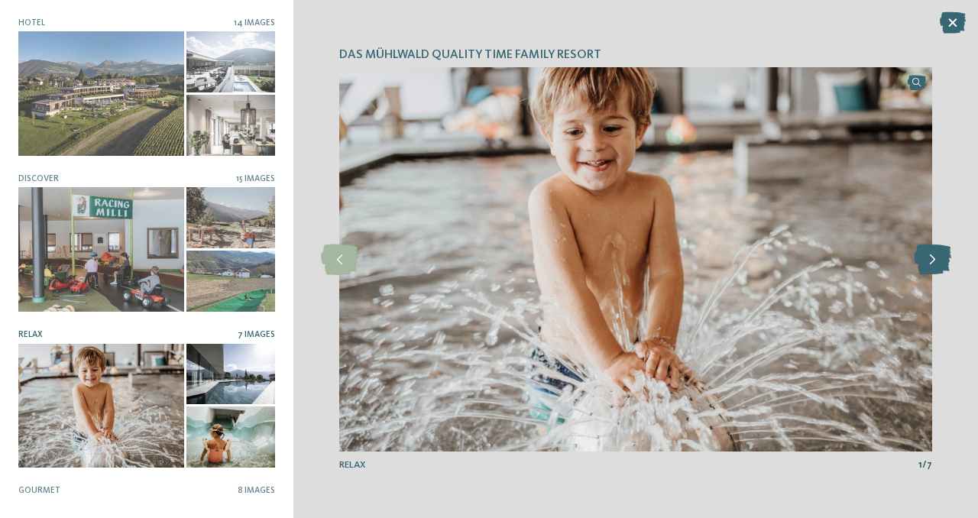
click at [941, 260] on icon at bounding box center [931, 259] width 37 height 31
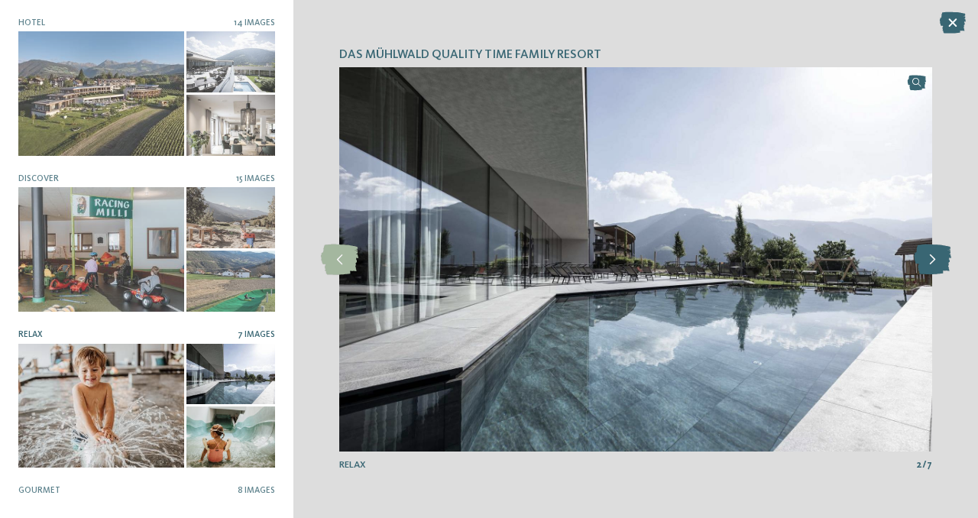
click at [941, 260] on icon at bounding box center [931, 259] width 37 height 31
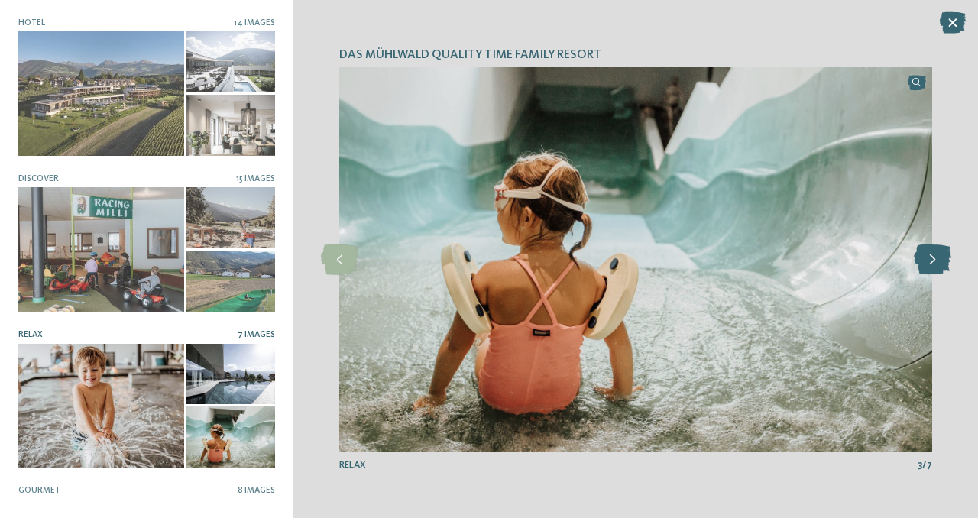
click at [941, 260] on icon at bounding box center [931, 259] width 37 height 31
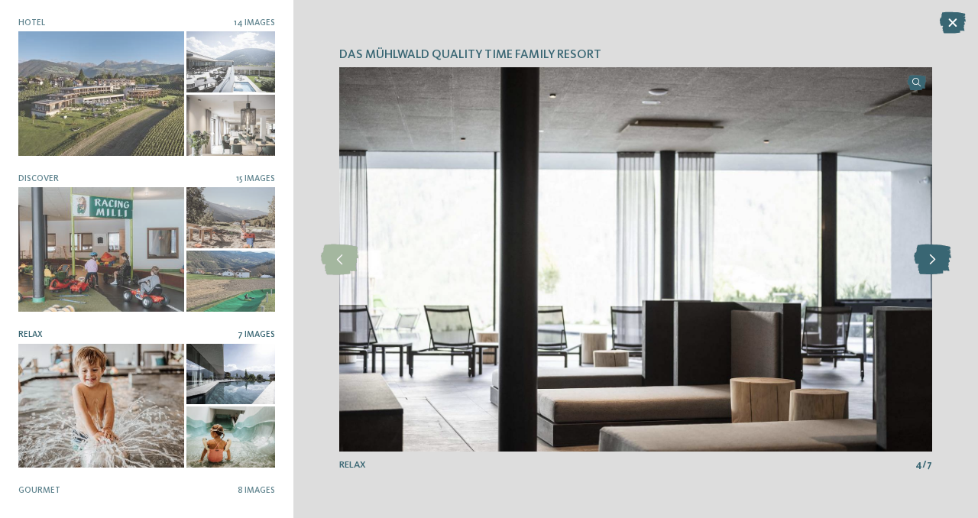
click at [941, 260] on icon at bounding box center [931, 259] width 37 height 31
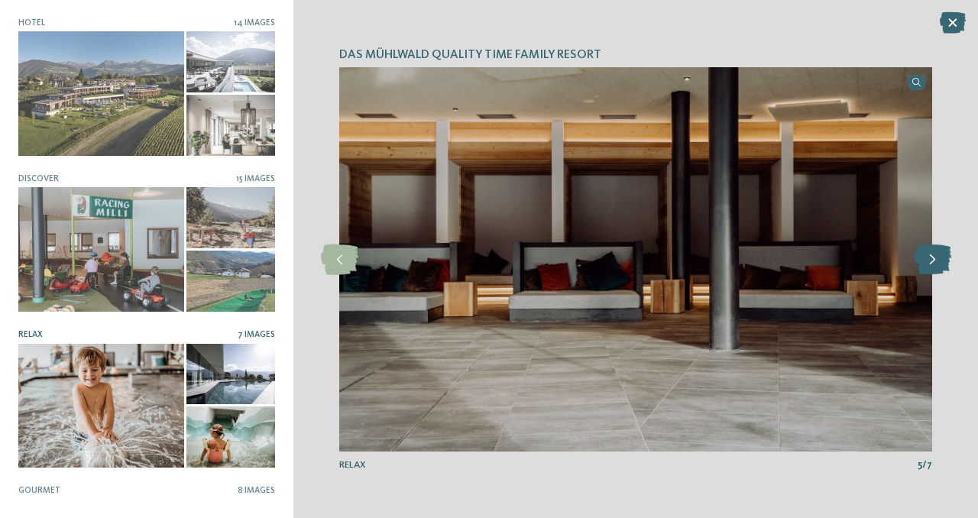
click at [941, 260] on icon at bounding box center [931, 259] width 37 height 31
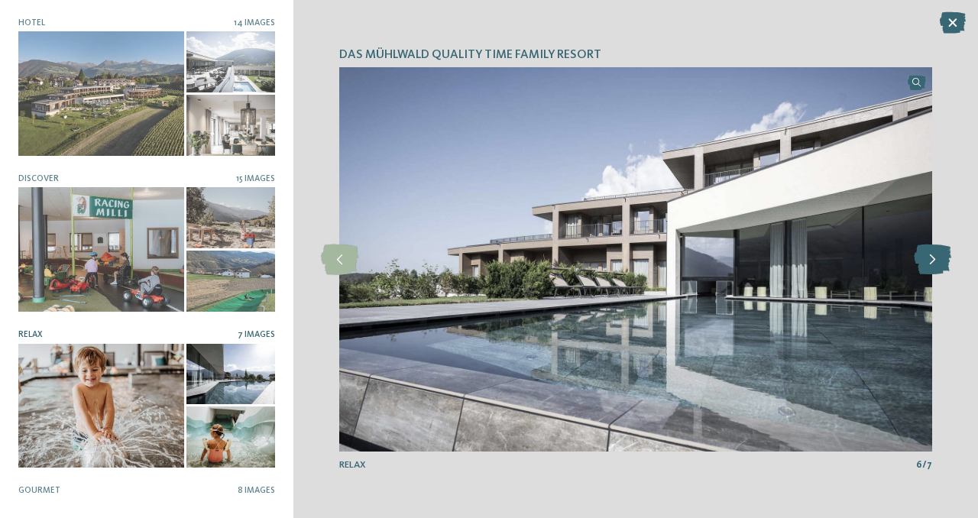
click at [941, 260] on icon at bounding box center [931, 259] width 37 height 31
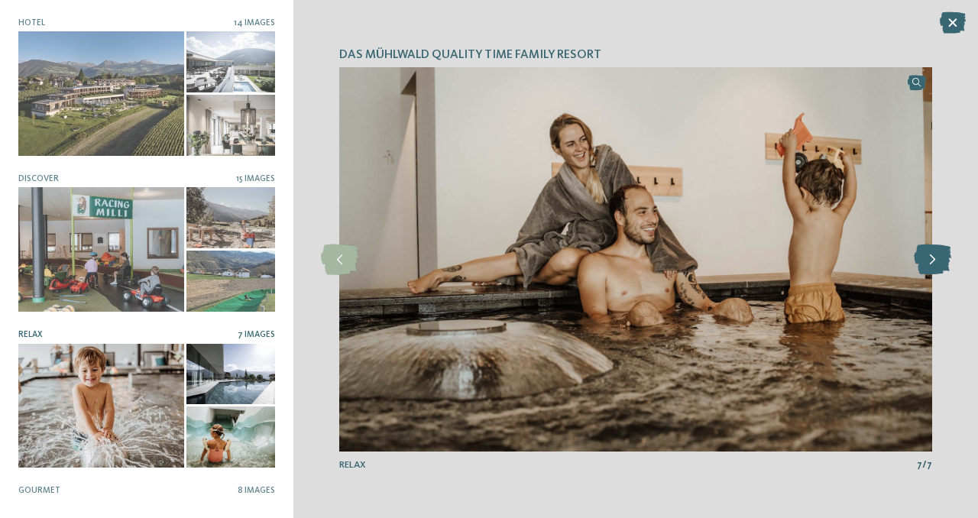
click at [941, 260] on icon at bounding box center [931, 259] width 37 height 31
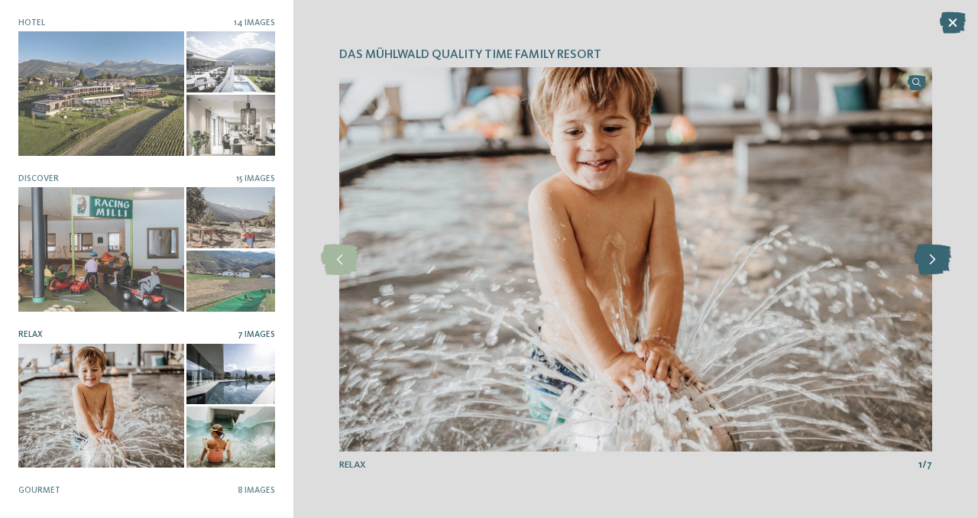
click at [941, 260] on icon at bounding box center [931, 259] width 37 height 31
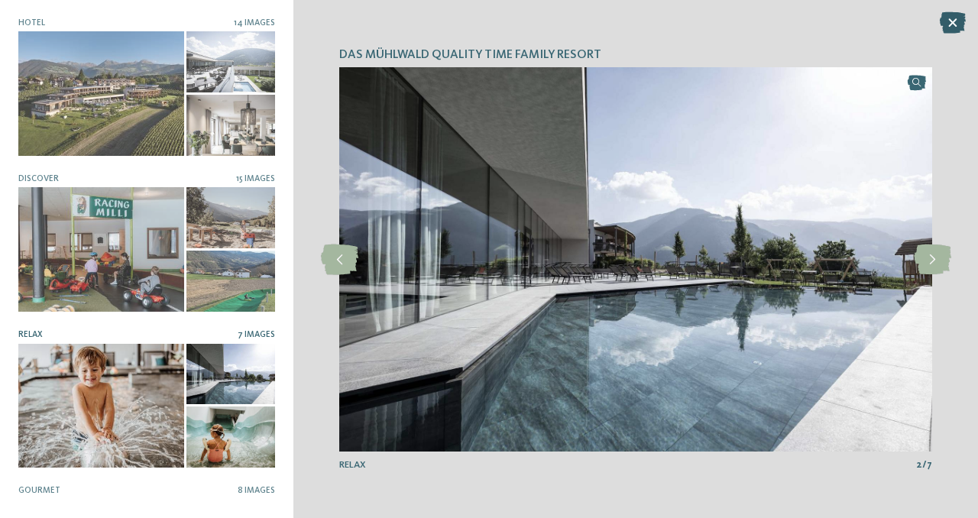
click at [947, 21] on icon at bounding box center [952, 22] width 26 height 21
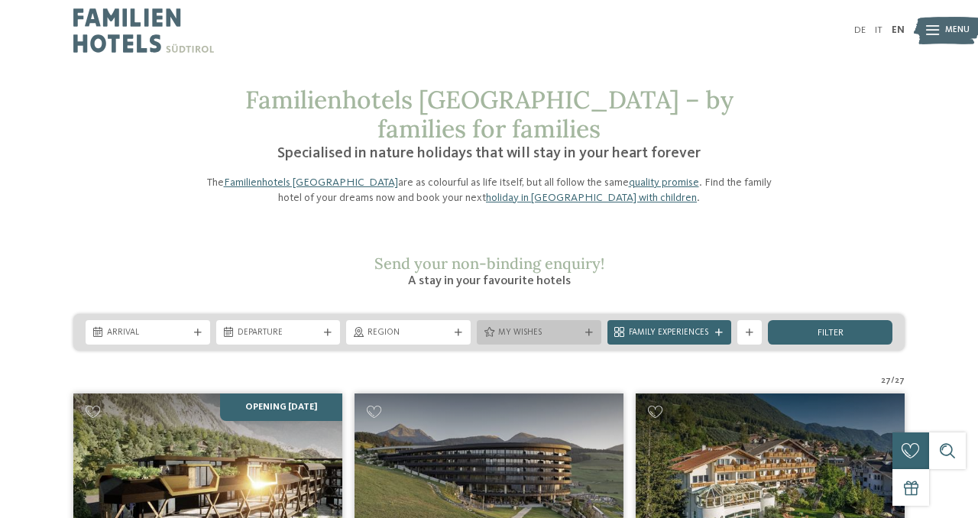
click at [566, 327] on span "My wishes" at bounding box center [539, 333] width 82 height 12
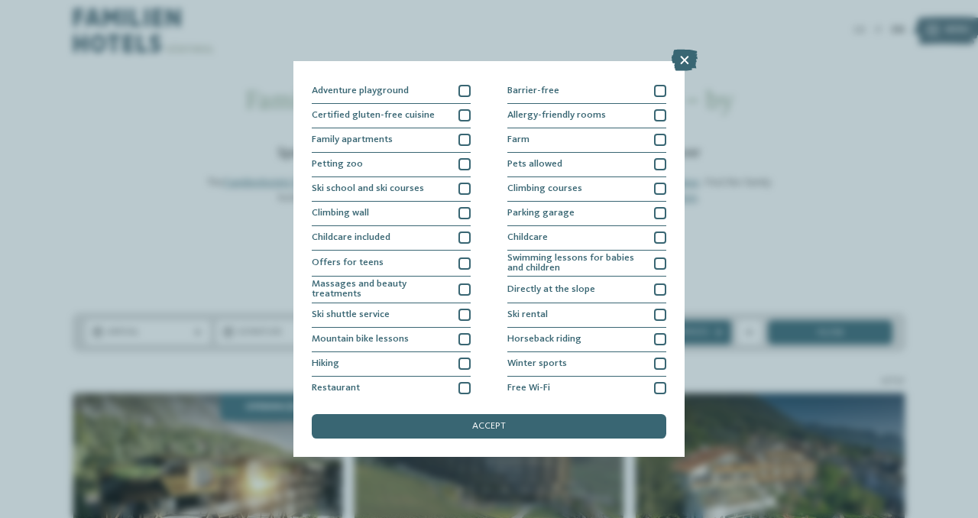
scroll to position [121, 0]
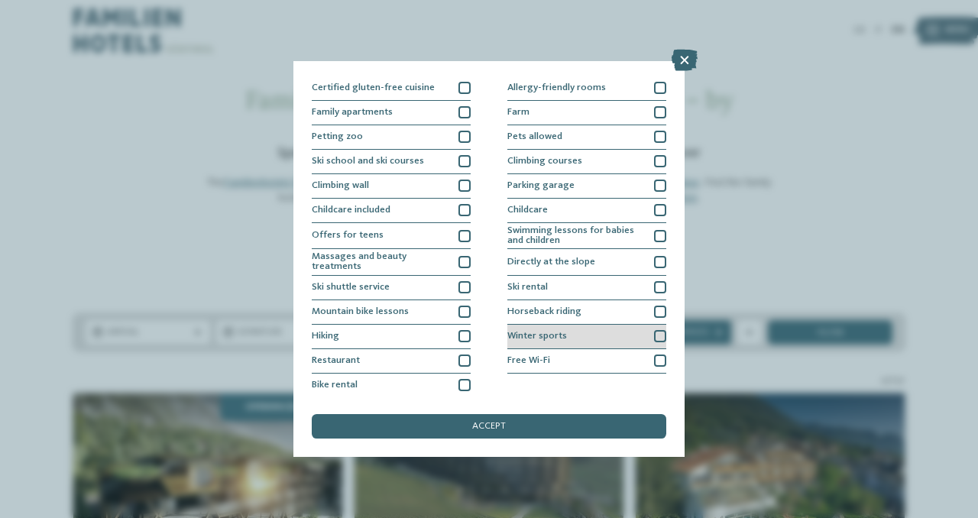
click at [567, 339] on div "Winter sports" at bounding box center [586, 337] width 159 height 24
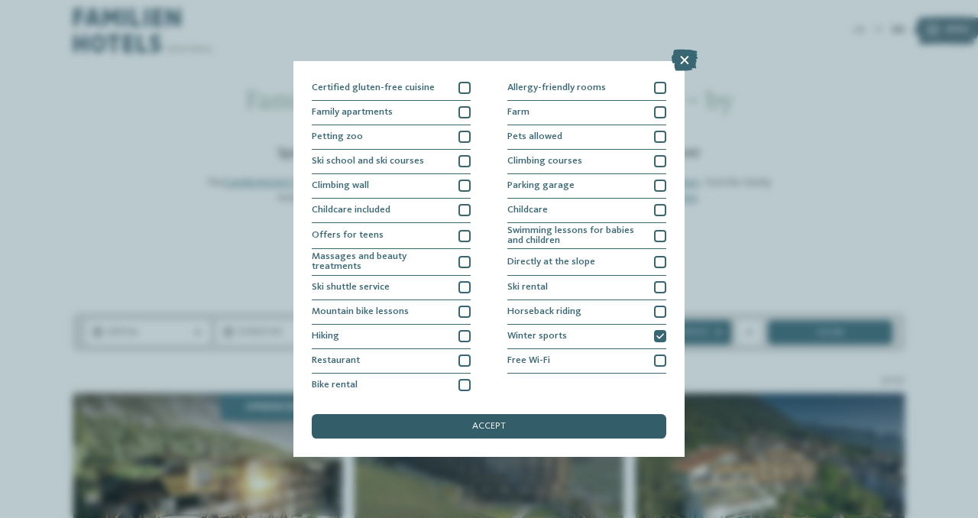
click at [530, 428] on div "accept" at bounding box center [489, 426] width 354 height 24
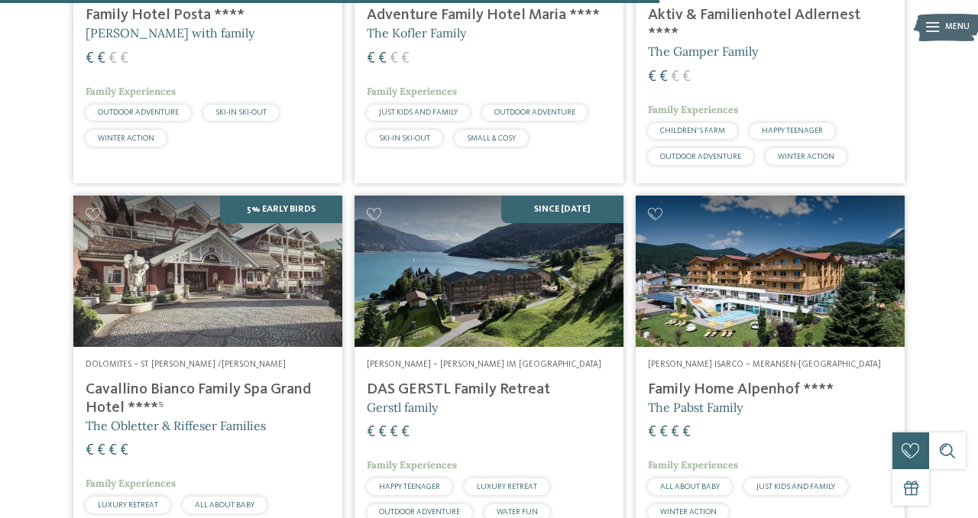
scroll to position [2221, 0]
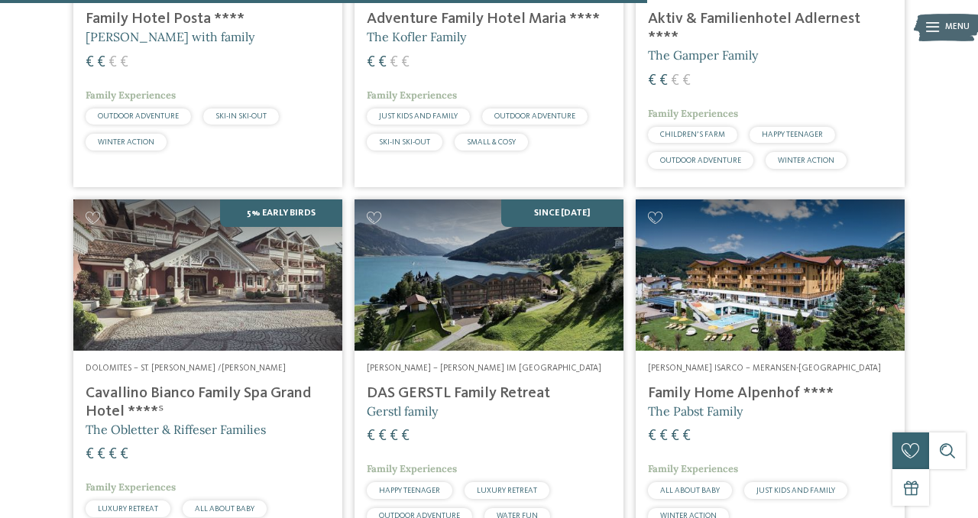
click at [537, 263] on img at bounding box center [488, 274] width 269 height 151
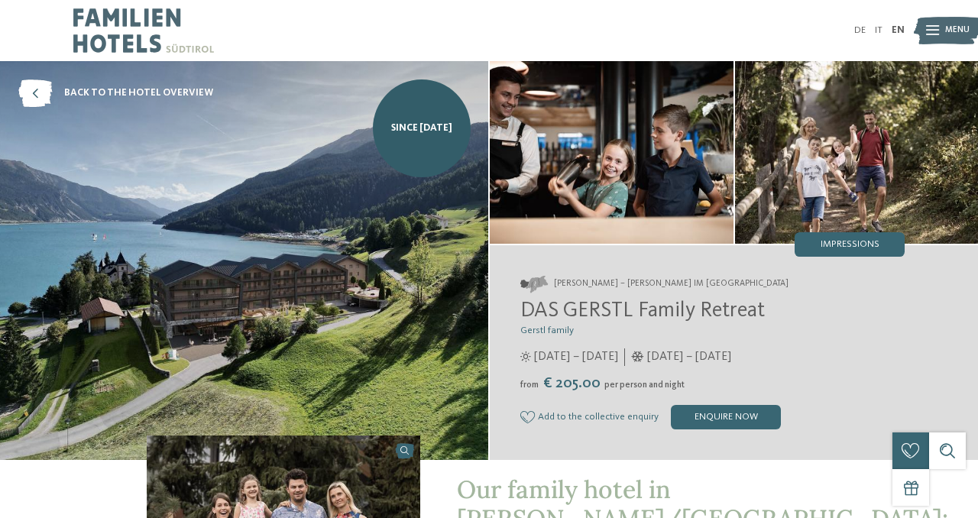
click at [866, 247] on span "Impressions" at bounding box center [849, 245] width 59 height 10
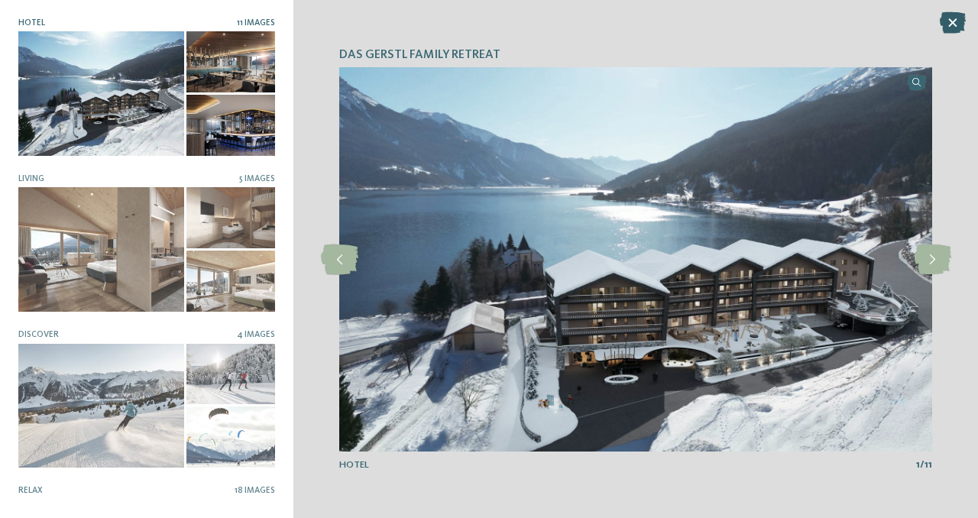
click at [955, 18] on icon at bounding box center [952, 22] width 26 height 21
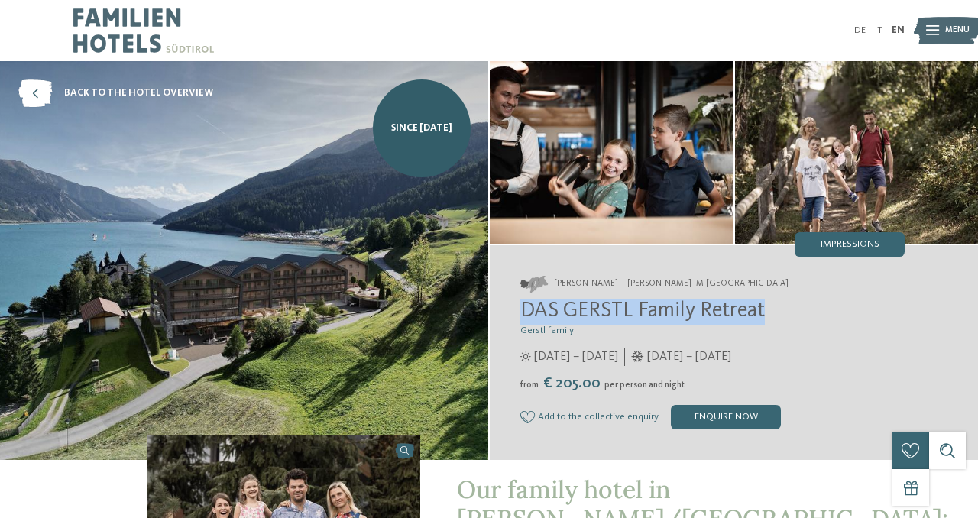
drag, startPoint x: 521, startPoint y: 304, endPoint x: 804, endPoint y: 316, distance: 283.6
click at [804, 316] on h2 "DAS GERSTL Family Retreat" at bounding box center [712, 312] width 384 height 26
copy span "DAS GERSTL Family Retreat"
